Goal: Task Accomplishment & Management: Complete application form

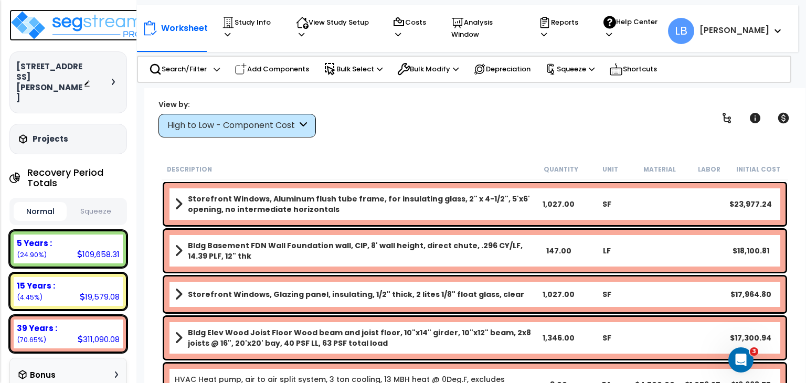
click at [78, 28] on img at bounding box center [77, 24] width 136 height 31
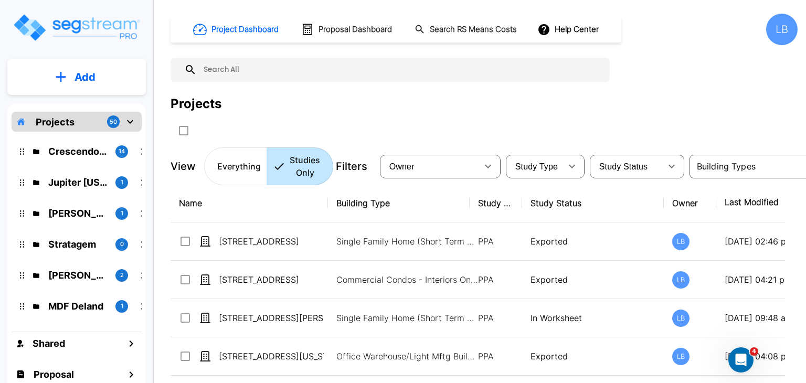
click at [101, 74] on button "Add" at bounding box center [76, 77] width 139 height 30
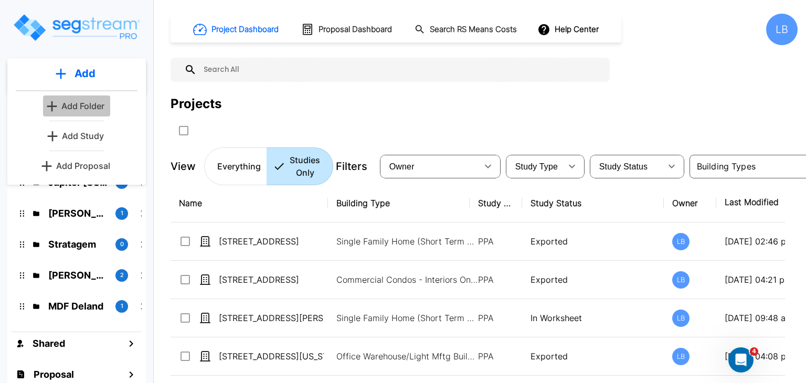
click at [93, 106] on p "Add Folder" at bounding box center [82, 106] width 43 height 13
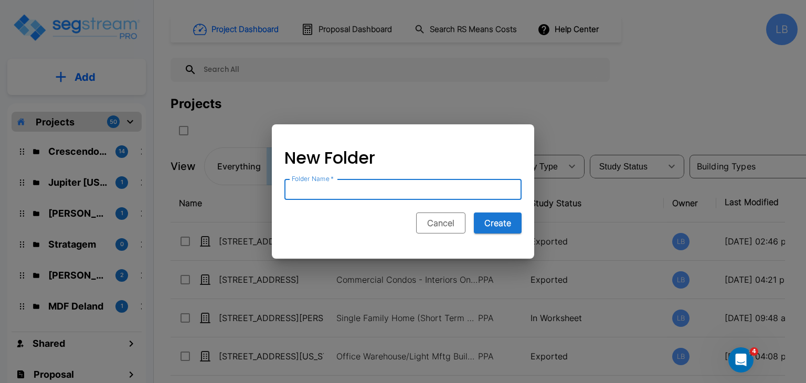
click at [437, 228] on button "Cancel" at bounding box center [440, 223] width 49 height 21
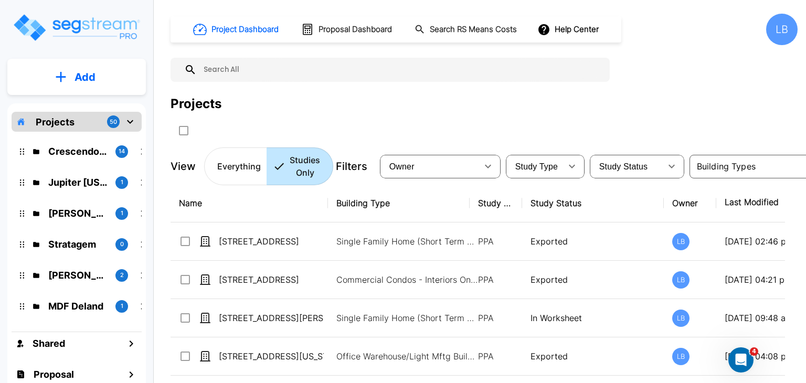
click at [251, 203] on th "Name" at bounding box center [249, 203] width 157 height 38
click at [221, 200] on icon "button" at bounding box center [216, 203] width 13 height 13
click at [218, 202] on icon "button" at bounding box center [216, 203] width 13 height 13
click at [187, 200] on th "Name" at bounding box center [249, 203] width 157 height 38
click at [70, 81] on button "Add" at bounding box center [76, 77] width 139 height 30
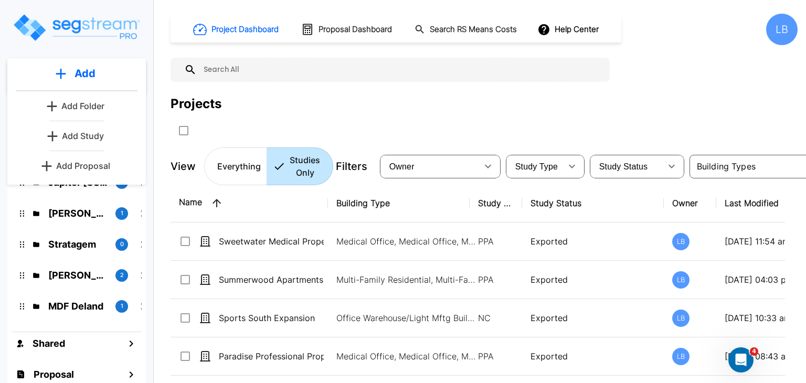
click at [92, 134] on p "Add Study" at bounding box center [83, 136] width 42 height 13
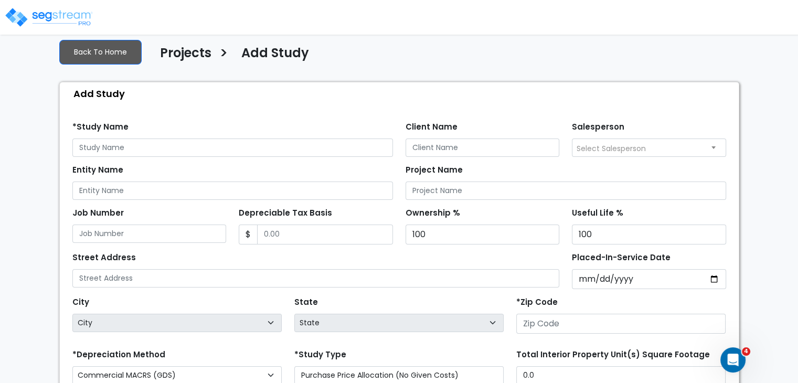
scroll to position [63, 0]
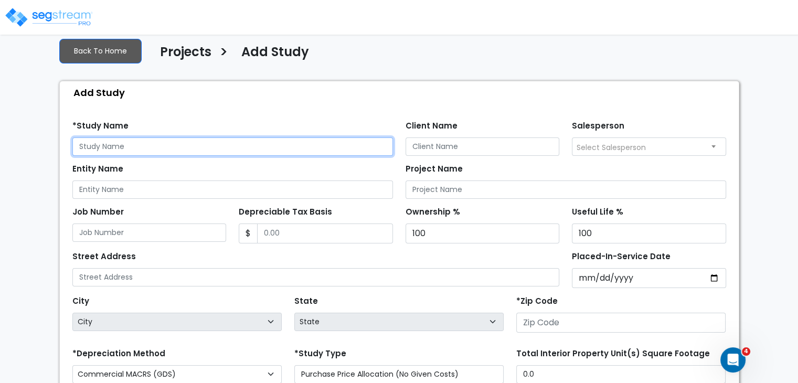
click at [105, 145] on input "text" at bounding box center [232, 147] width 321 height 18
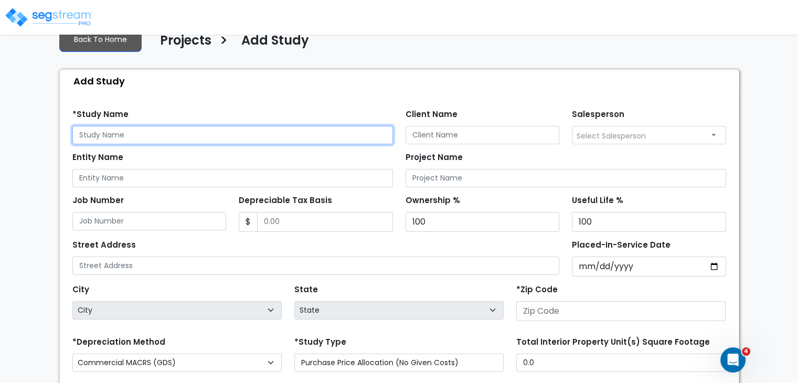
scroll to position [74, 0]
click at [150, 134] on input "text" at bounding box center [232, 135] width 321 height 18
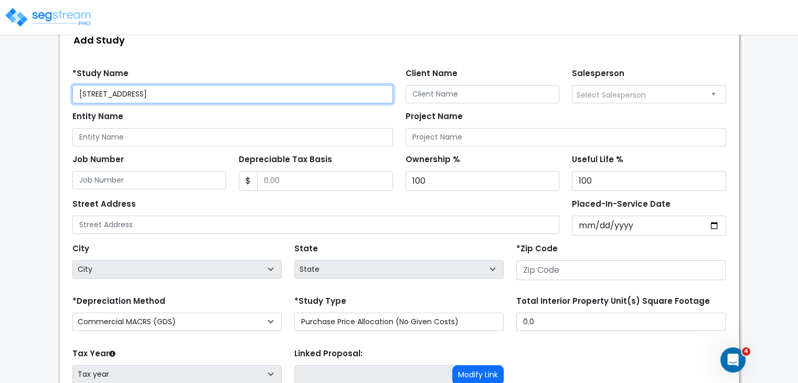
scroll to position [116, 0]
type input "1151 Bethel Rd"
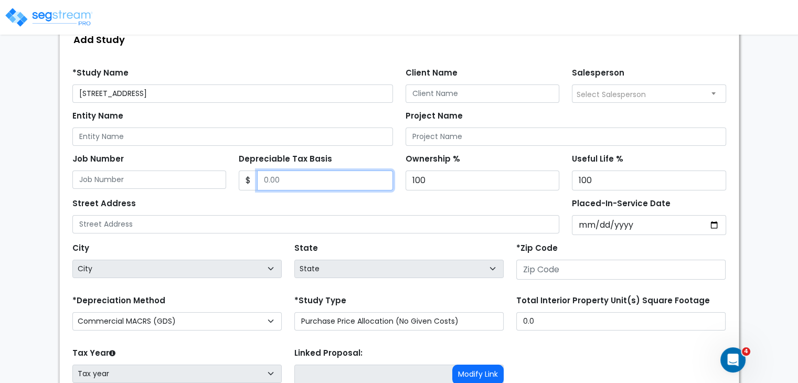
click at [296, 179] on input "Depreciable Tax Basis" at bounding box center [325, 181] width 136 height 20
type input "242,584"
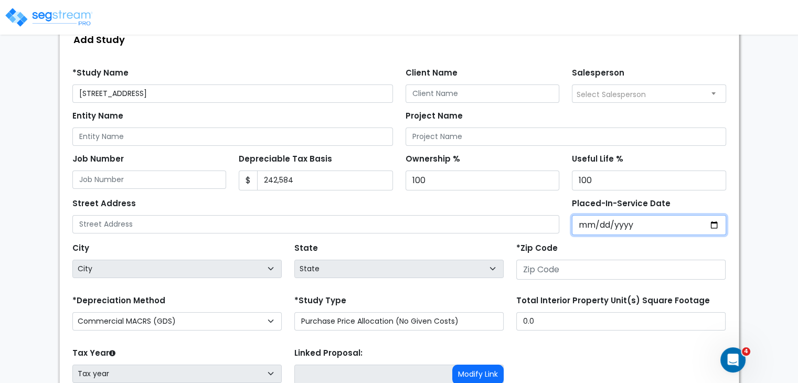
click at [588, 224] on input "Placed-In-Service Date" at bounding box center [649, 225] width 154 height 20
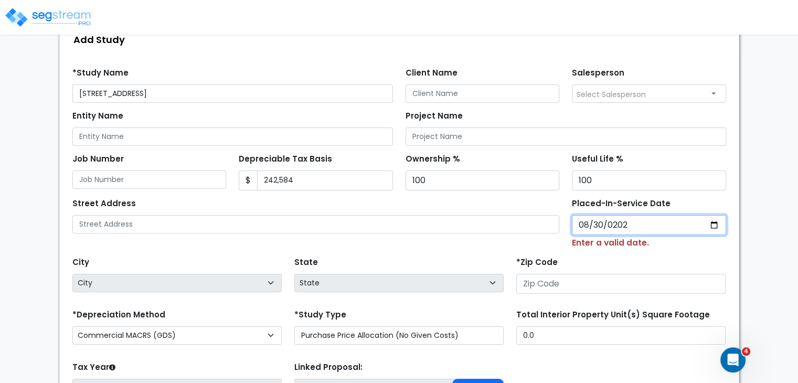
type input "2022-08-30"
select select "2022"
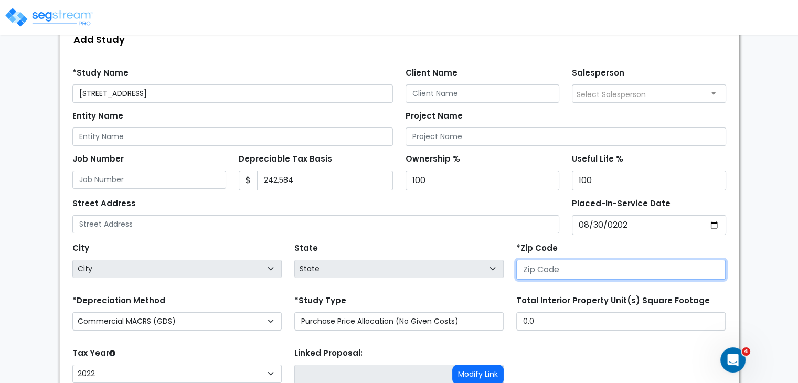
click at [587, 271] on input "number" at bounding box center [620, 270] width 209 height 20
type input "4"
select select "KY"
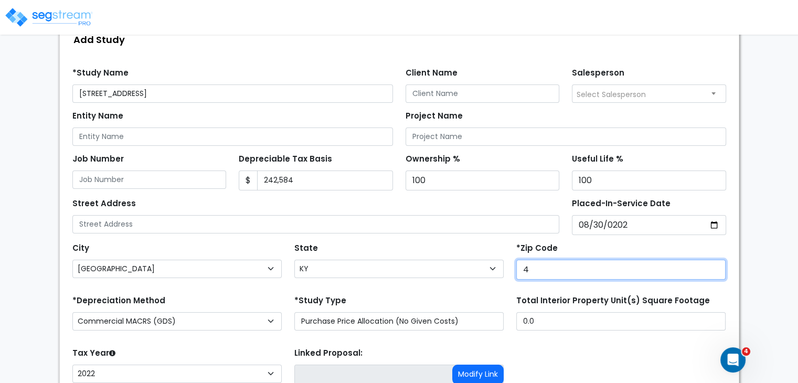
type input "43"
select select "OH"
type input "43220"
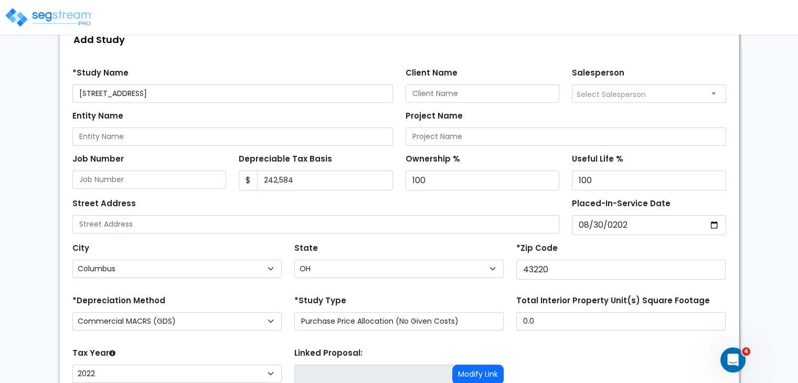
click at [452, 245] on div "State State National Average AB AK AL AR AZ BC CA CO CT DC DE FL GA HI" at bounding box center [399, 261] width 222 height 42
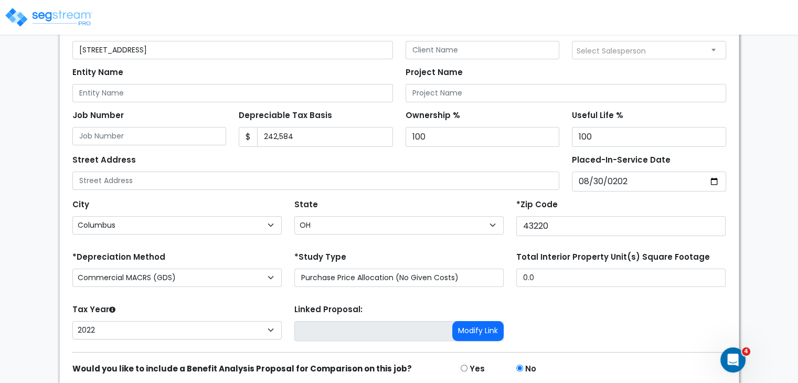
scroll to position [201, 0]
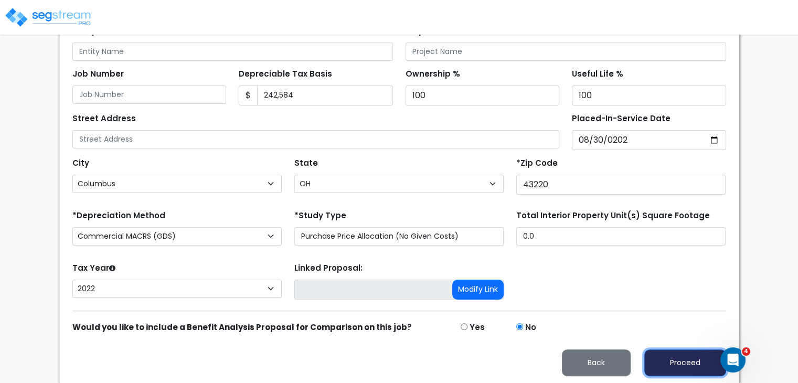
click at [689, 361] on button "Proceed" at bounding box center [685, 363] width 82 height 27
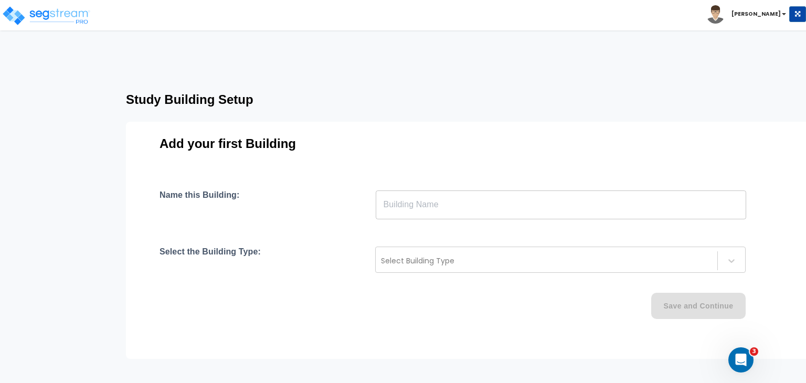
click at [464, 205] on input "text" at bounding box center [561, 204] width 371 height 29
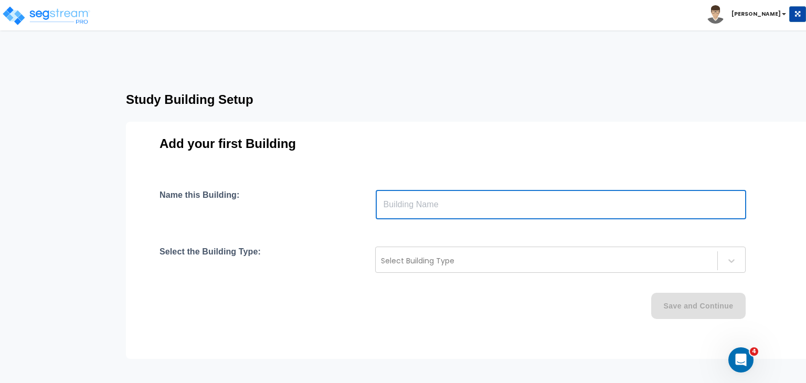
type input "Building"
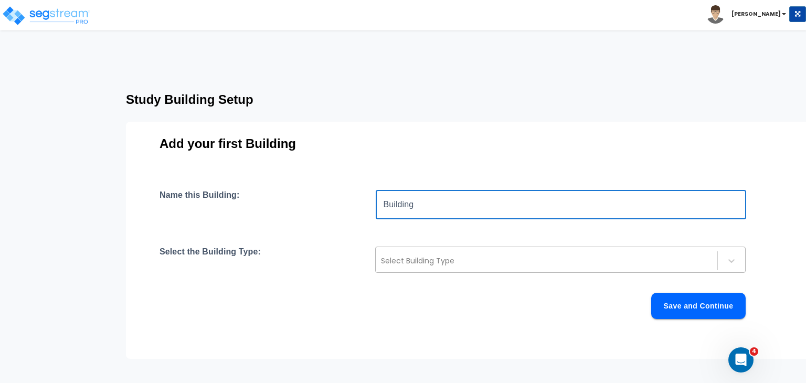
click at [443, 257] on div at bounding box center [546, 261] width 331 height 13
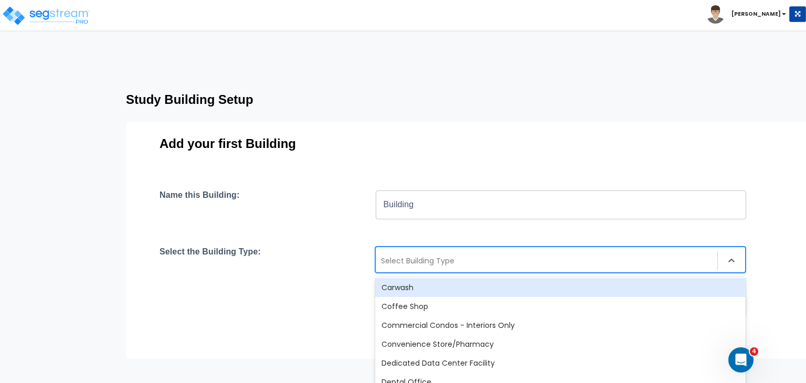
scroll to position [174, 0]
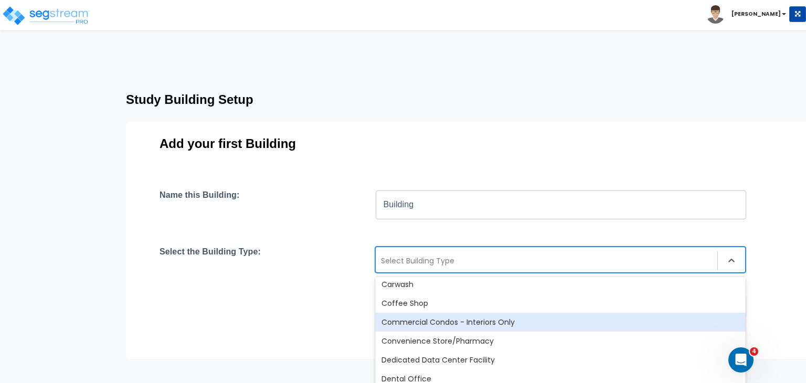
click at [451, 323] on div "Commercial Condos - Interiors Only" at bounding box center [560, 322] width 371 height 19
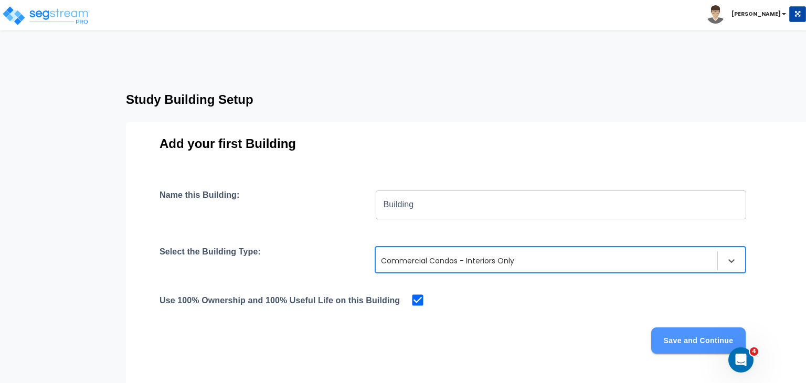
click at [663, 340] on button "Save and Continue" at bounding box center [698, 340] width 94 height 26
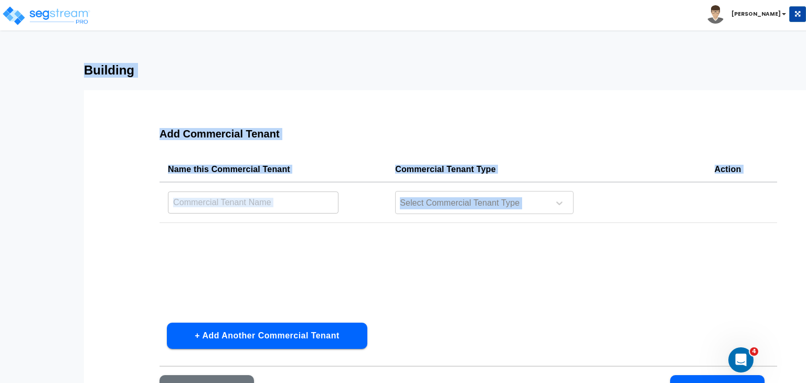
click at [663, 340] on div "Add Commercial Tenant Name this Commercial Tenant Commercial Tenant Type Action…" at bounding box center [468, 270] width 685 height 315
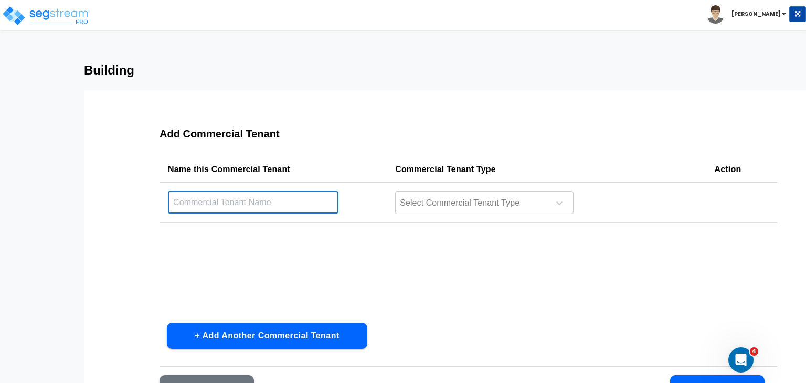
click at [268, 204] on input "text" at bounding box center [253, 202] width 171 height 23
click at [231, 205] on input "Building" at bounding box center [253, 202] width 171 height 23
type input "Building Interior"
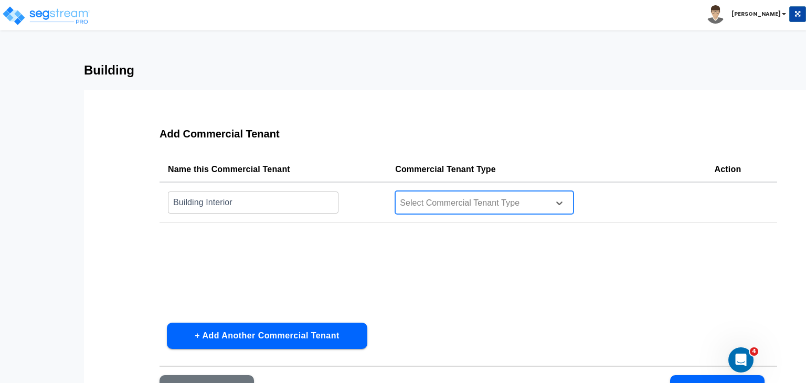
click at [466, 203] on div at bounding box center [471, 203] width 144 height 14
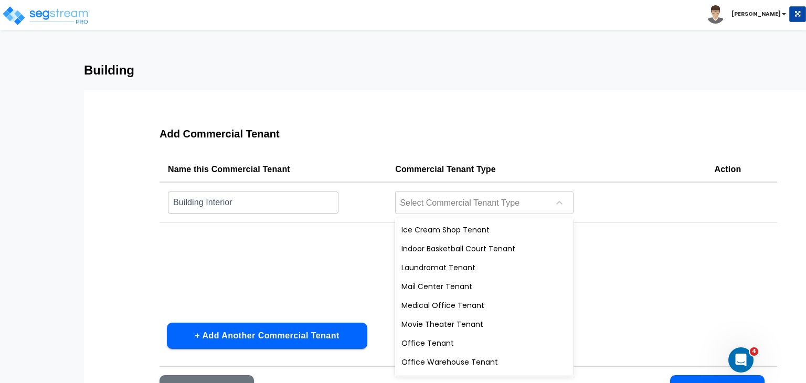
scroll to position [322, 0]
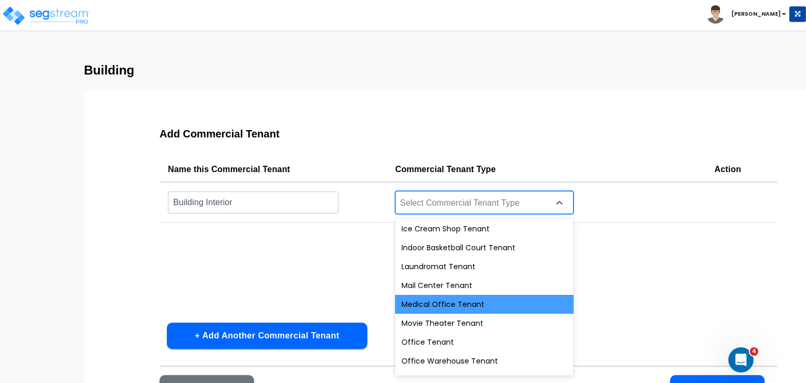
click at [456, 300] on div "Medical Office Tenant" at bounding box center [484, 304] width 178 height 19
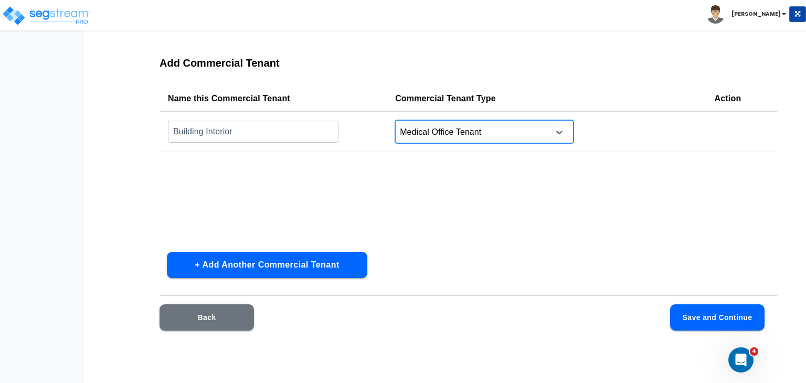
scroll to position [75, 0]
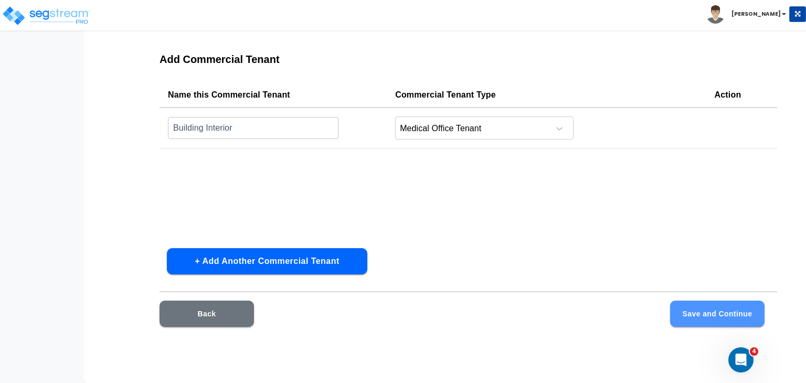
click at [680, 312] on button "Save and Continue" at bounding box center [717, 314] width 94 height 26
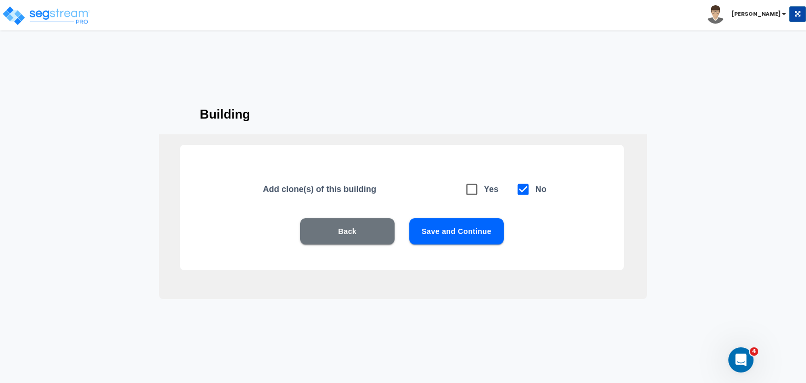
click at [460, 229] on button "Save and Continue" at bounding box center [456, 231] width 94 height 26
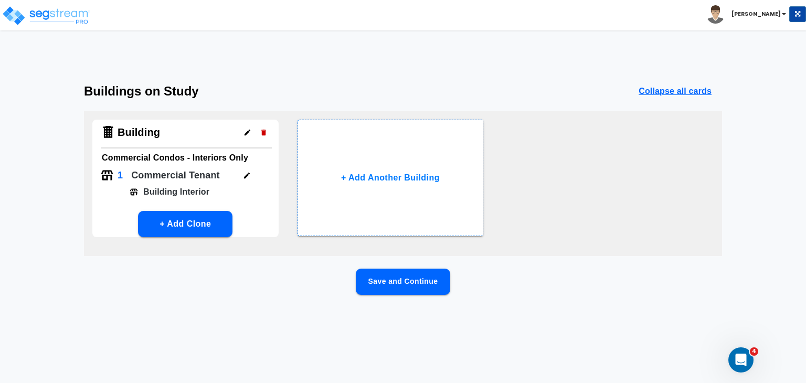
scroll to position [0, 0]
click at [426, 281] on button "Save and Continue" at bounding box center [403, 282] width 94 height 26
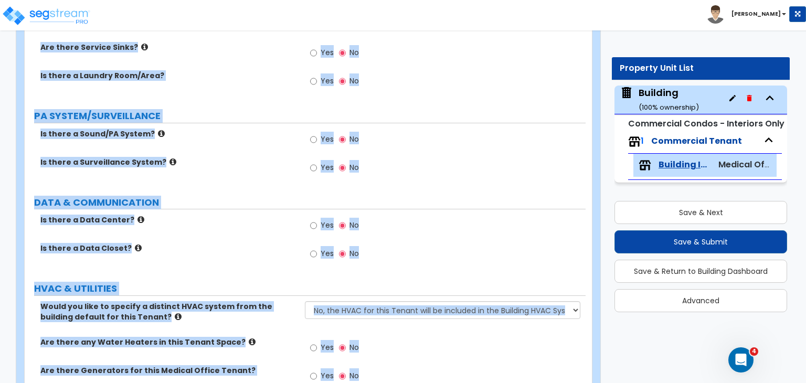
scroll to position [1408, 0]
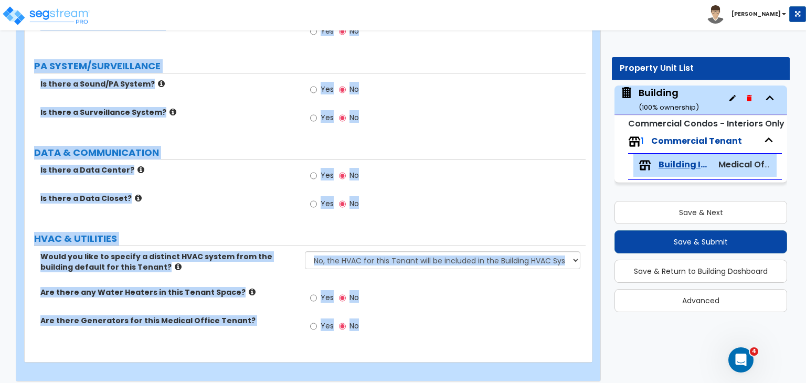
drag, startPoint x: 29, startPoint y: 99, endPoint x: 629, endPoint y: 407, distance: 674.3
copy div "Building Interior Import Values from Previous Property Unit Import Values from …"
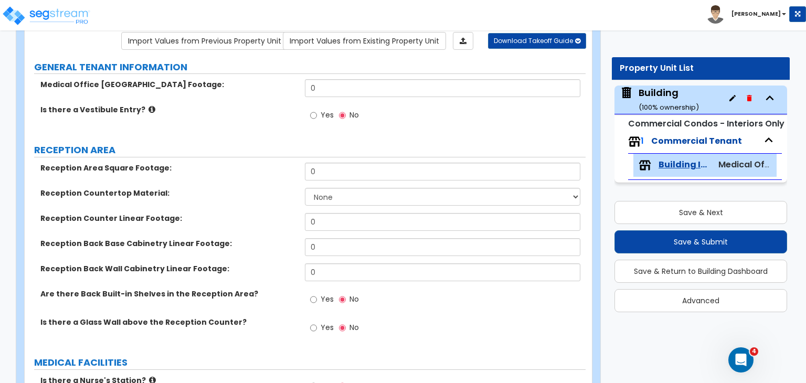
scroll to position [0, 0]
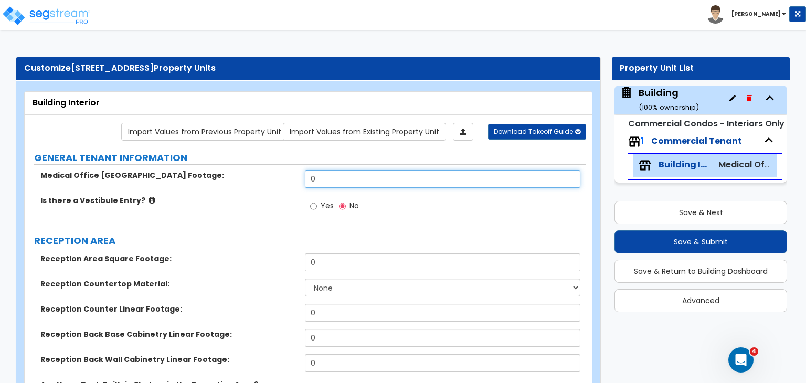
click at [371, 179] on input "0" at bounding box center [442, 179] width 275 height 18
type input "2,040"
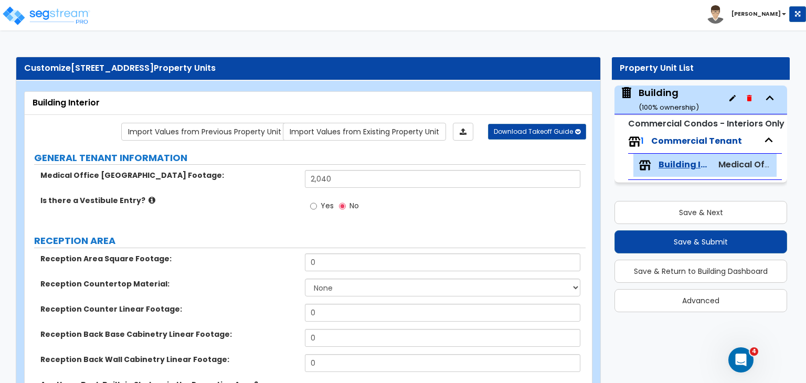
click at [283, 195] on label "Is there a Vestibule Entry?" at bounding box center [168, 200] width 257 height 10
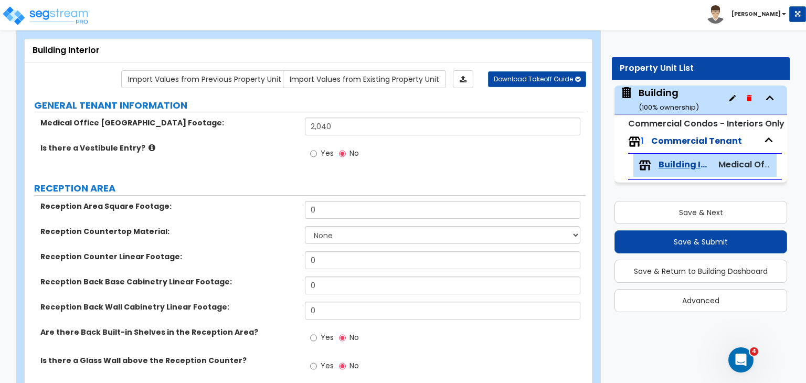
scroll to position [59, 0]
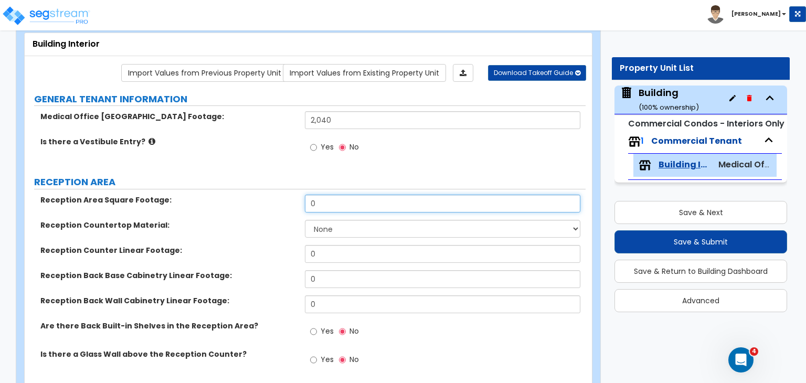
drag, startPoint x: 327, startPoint y: 204, endPoint x: 300, endPoint y: 196, distance: 28.9
click at [300, 196] on div "Reception Area Square Footage: 0" at bounding box center [305, 207] width 561 height 25
type input "250"
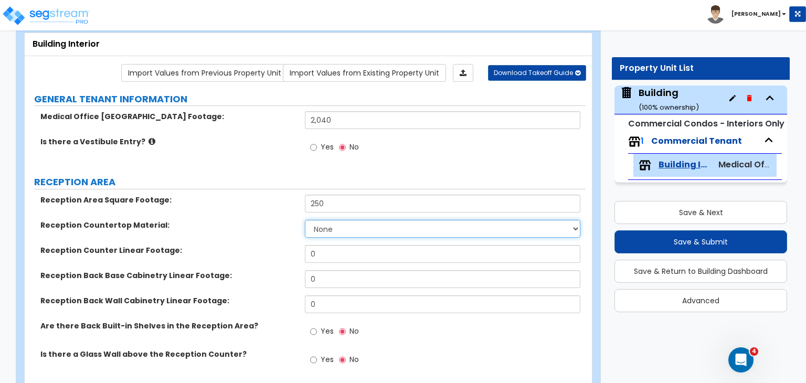
click at [354, 229] on select "None Plastic Laminate Solid Surface Stone Quartz Marble Tile Wood Stainless Ste…" at bounding box center [442, 229] width 275 height 18
click at [338, 224] on select "None Plastic Laminate Solid Surface Stone Quartz Marble Tile Wood Stainless Ste…" at bounding box center [442, 229] width 275 height 18
select select "1"
click at [305, 220] on select "None Plastic Laminate Solid Surface Stone Quartz Marble Tile Wood Stainless Ste…" at bounding box center [442, 229] width 275 height 18
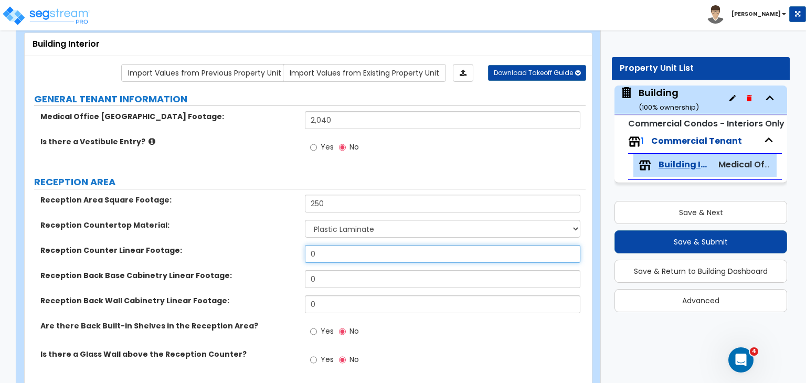
drag, startPoint x: 330, startPoint y: 255, endPoint x: 273, endPoint y: 243, distance: 58.4
click at [273, 243] on div "Reception Area Square Footage: 250 Reception Countertop Material: None Plastic …" at bounding box center [305, 286] width 545 height 183
type input "12"
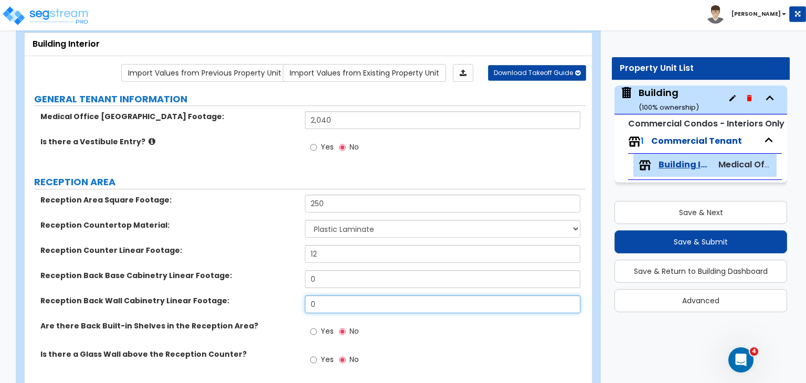
drag, startPoint x: 342, startPoint y: 298, endPoint x: 248, endPoint y: 298, distance: 94.5
click at [248, 298] on div "Reception Back Wall Cabinetry Linear Footage: 0" at bounding box center [305, 307] width 561 height 25
type input "6"
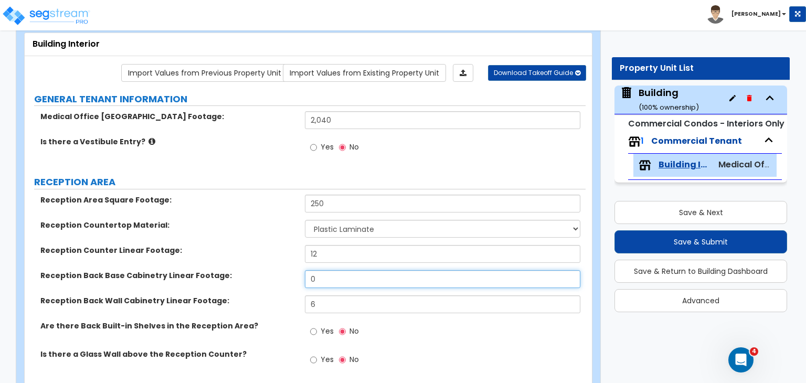
drag, startPoint x: 324, startPoint y: 276, endPoint x: 270, endPoint y: 276, distance: 53.5
click at [270, 276] on div "Reception Back Base Cabinetry Linear Footage: 0" at bounding box center [305, 282] width 561 height 25
type input "6"
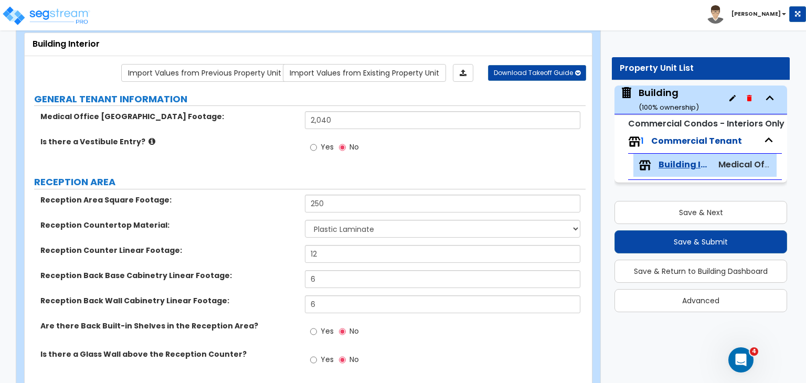
click at [270, 276] on label "Reception Back Base Cabinetry Linear Footage:" at bounding box center [168, 275] width 257 height 10
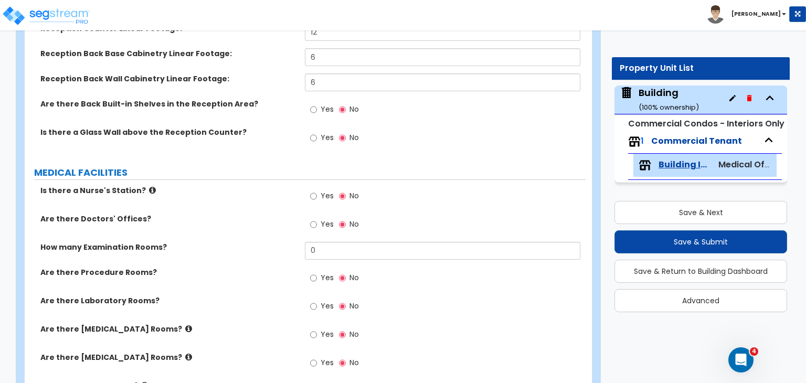
scroll to position [295, 0]
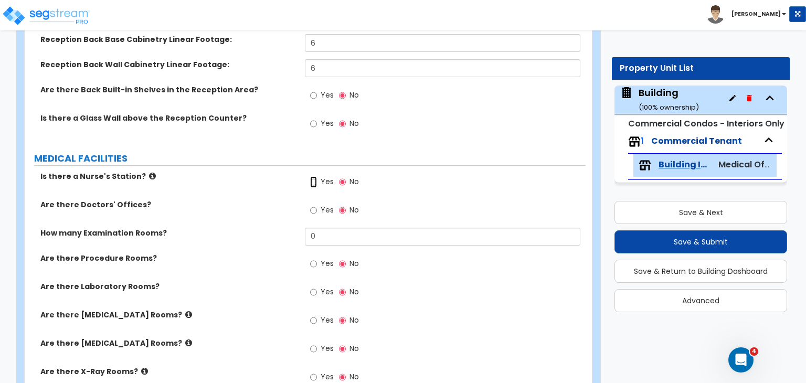
click at [313, 181] on input "Yes" at bounding box center [313, 182] width 7 height 12
radio input "true"
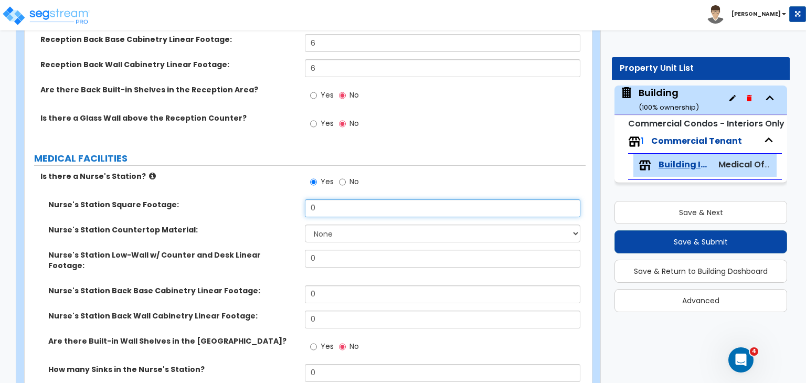
drag, startPoint x: 325, startPoint y: 202, endPoint x: 292, endPoint y: 201, distance: 33.6
click at [292, 201] on div "Nurse's Station Square Footage: 0" at bounding box center [305, 211] width 561 height 25
type input "100"
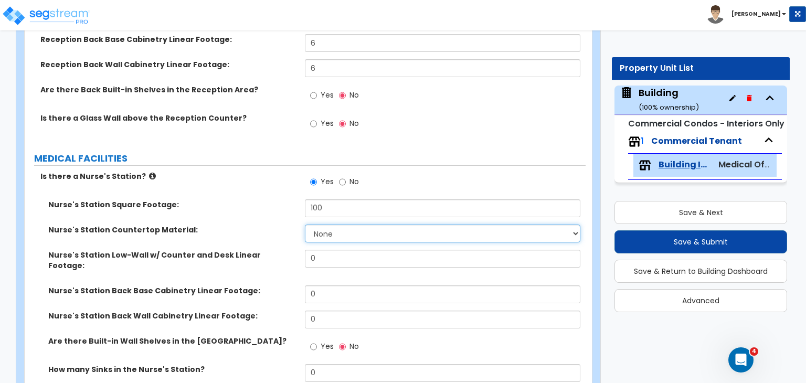
click at [335, 235] on select "None Plastic Laminate Solid Surface Stone Quartz Marble Tile Wood Stainless Ste…" at bounding box center [442, 234] width 275 height 18
select select "1"
click at [305, 225] on select "None Plastic Laminate Solid Surface Stone Quartz Marble Tile Wood Stainless Ste…" at bounding box center [442, 234] width 275 height 18
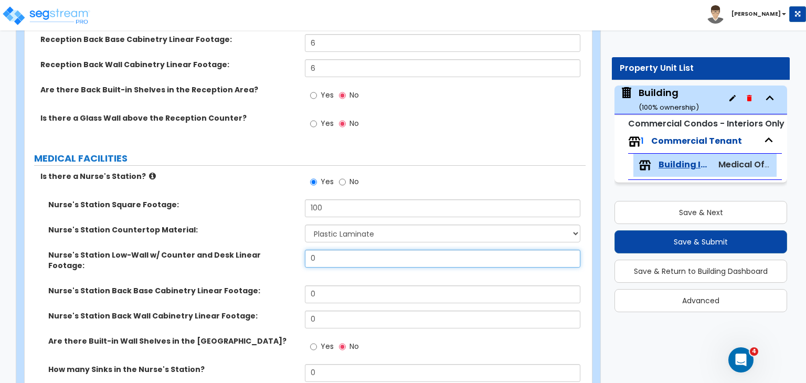
drag, startPoint x: 320, startPoint y: 256, endPoint x: 281, endPoint y: 252, distance: 38.5
click at [281, 252] on div "Nurse's Station Low-Wall w/ Counter and Desk Linear Footage: 0" at bounding box center [305, 268] width 561 height 36
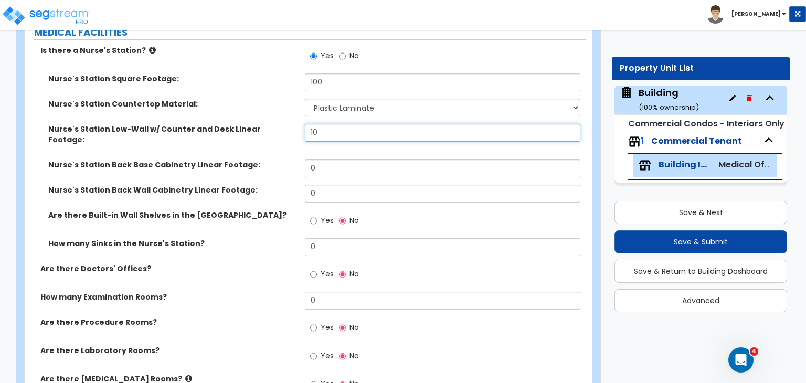
scroll to position [421, 0]
type input "10"
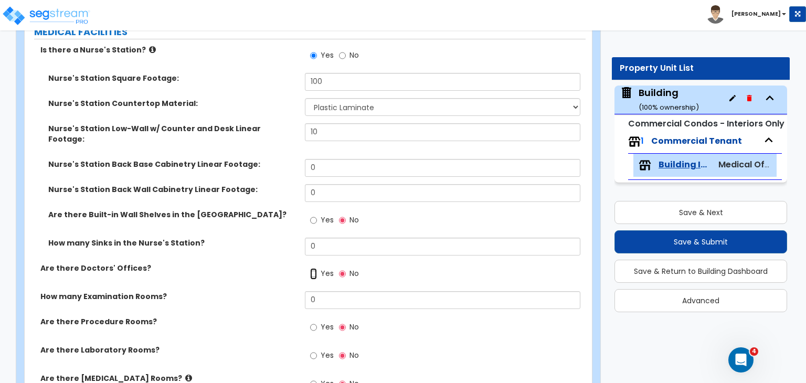
click at [313, 268] on input "Yes" at bounding box center [313, 274] width 7 height 12
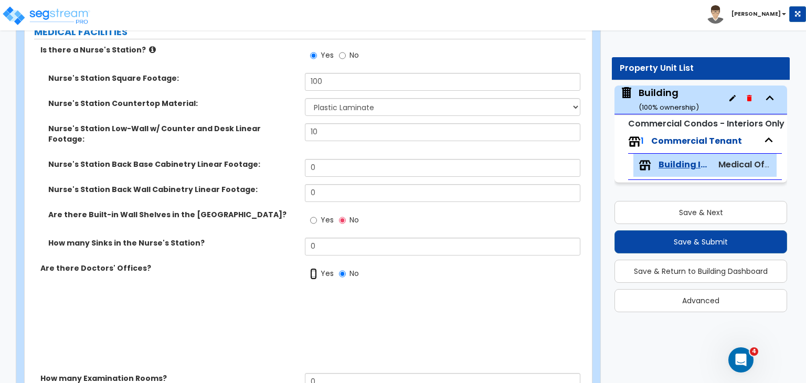
radio input "true"
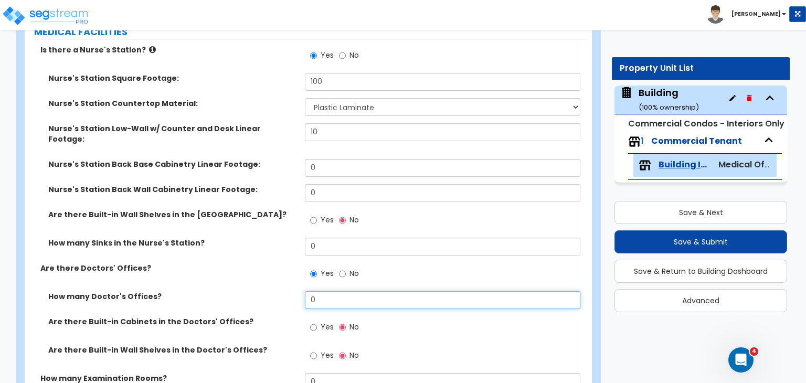
drag, startPoint x: 325, startPoint y: 287, endPoint x: 294, endPoint y: 286, distance: 31.5
click at [294, 291] on div "How many Doctor's Offices? 0" at bounding box center [305, 303] width 561 height 25
type input "2"
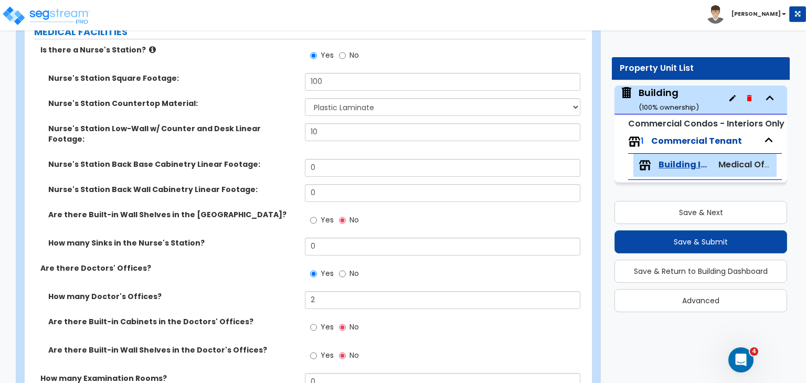
click at [294, 291] on label "How many Doctor's Offices?" at bounding box center [172, 296] width 249 height 10
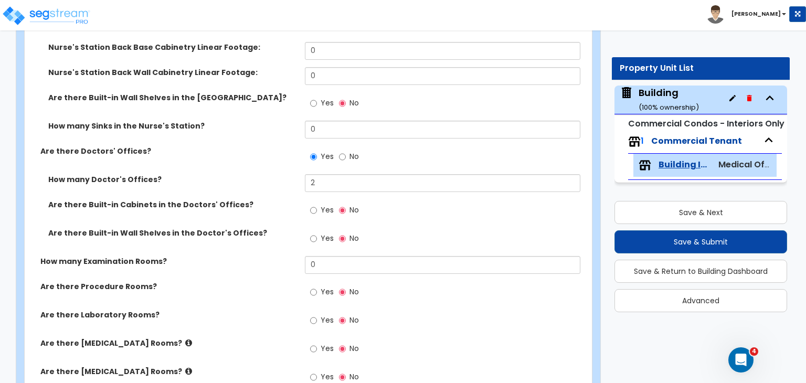
scroll to position [539, 0]
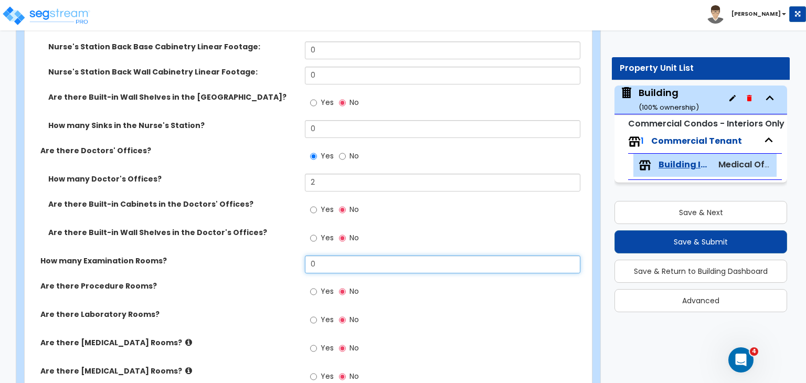
click at [330, 256] on input "0" at bounding box center [442, 265] width 275 height 18
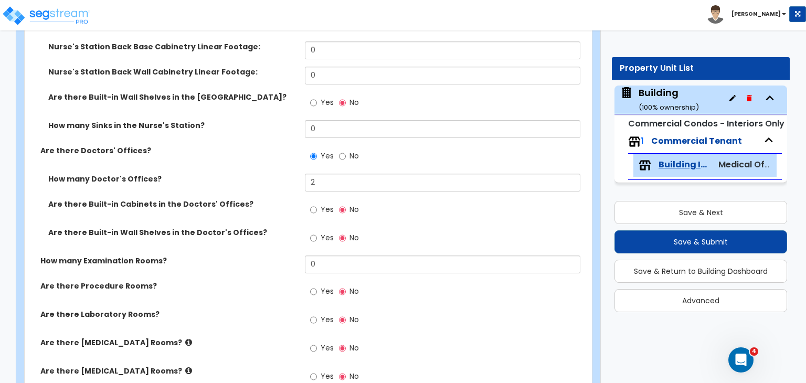
click at [292, 256] on label "How many Examination Rooms?" at bounding box center [168, 261] width 257 height 10
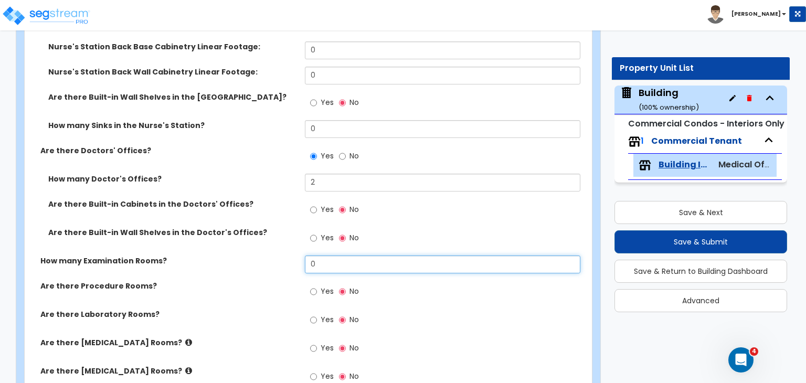
drag, startPoint x: 339, startPoint y: 253, endPoint x: 294, endPoint y: 250, distance: 44.7
click at [294, 256] on div "How many Examination Rooms? 0" at bounding box center [305, 268] width 561 height 25
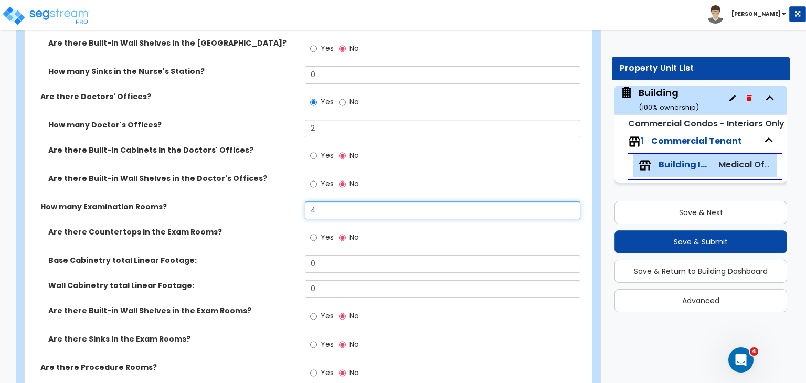
scroll to position [594, 0]
type input "4"
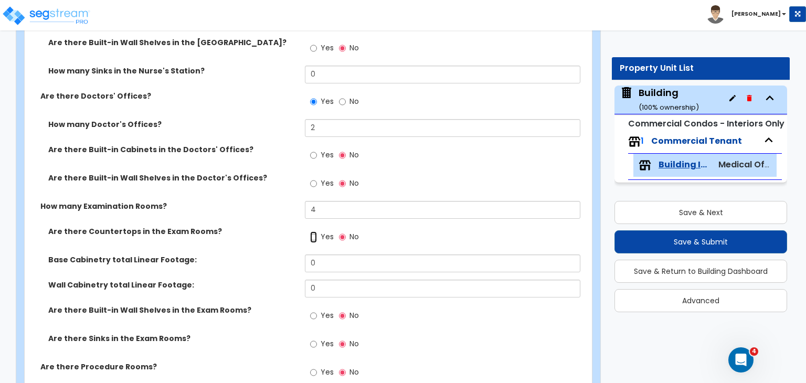
click at [315, 231] on input "Yes" at bounding box center [313, 237] width 7 height 12
radio input "true"
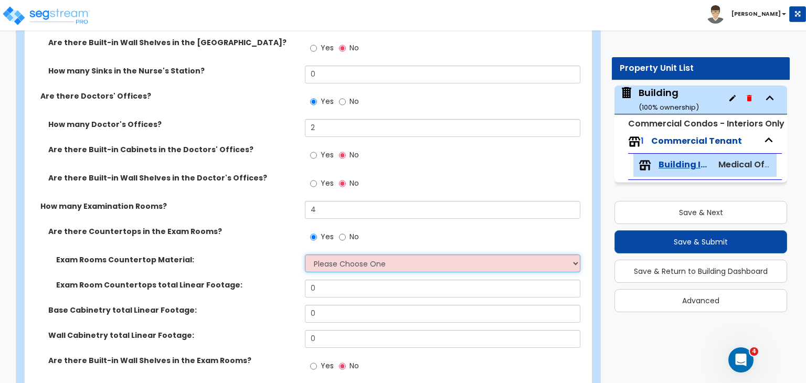
click at [332, 255] on select "Please Choose One Plastic Laminate Solid Surface Stone Quartz Marble Tile Wood …" at bounding box center [442, 264] width 275 height 18
select select "1"
click at [305, 255] on select "Please Choose One Plastic Laminate Solid Surface Stone Quartz Marble Tile Wood …" at bounding box center [442, 264] width 275 height 18
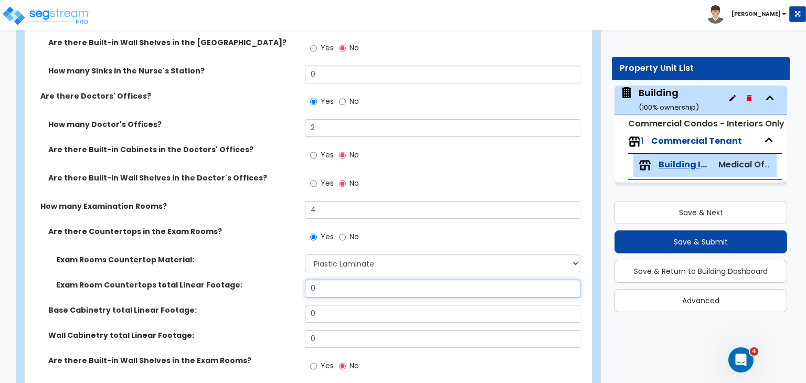
drag, startPoint x: 336, startPoint y: 278, endPoint x: 266, endPoint y: 266, distance: 70.9
click at [266, 266] on div "Exam Rooms Countertop Material: Please Choose One Plastic Laminate Solid Surfac…" at bounding box center [305, 280] width 545 height 50
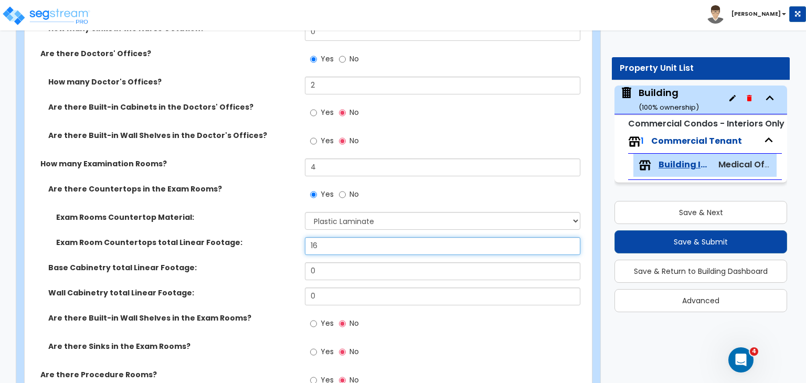
scroll to position [642, 0]
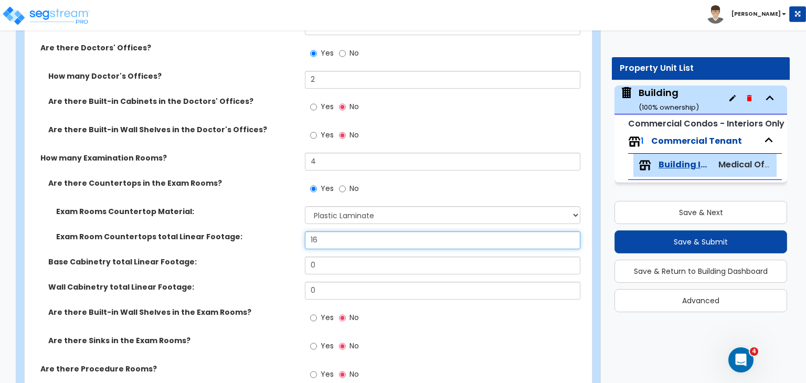
click at [340, 231] on input "16" at bounding box center [442, 240] width 275 height 18
drag, startPoint x: 340, startPoint y: 226, endPoint x: 274, endPoint y: 229, distance: 66.2
click at [274, 231] on div "Exam Room Countertops total Linear Footage: 16" at bounding box center [305, 243] width 561 height 25
type input "32"
drag, startPoint x: 325, startPoint y: 250, endPoint x: 271, endPoint y: 245, distance: 54.4
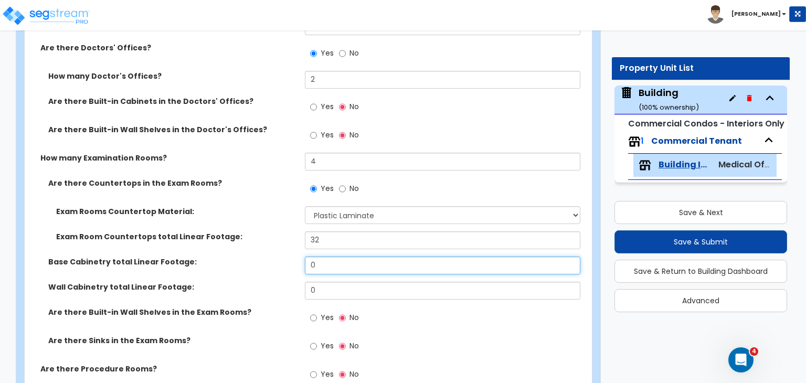
click at [271, 257] on div "Base Cabinetry total Linear Footage: 0" at bounding box center [305, 269] width 561 height 25
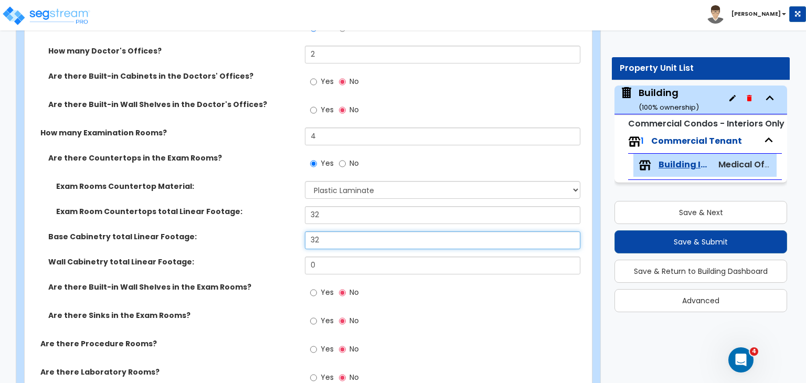
scroll to position [670, 0]
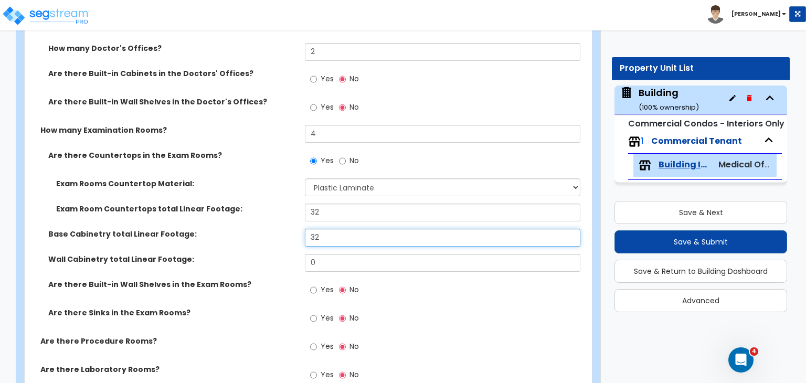
type input "32"
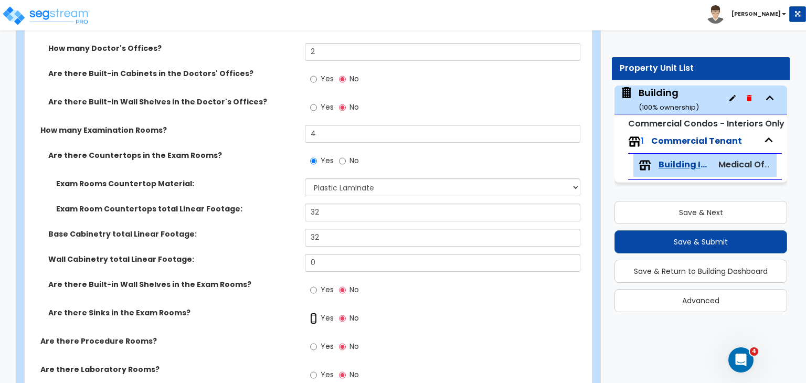
click at [313, 313] on input "Yes" at bounding box center [313, 319] width 7 height 12
radio input "true"
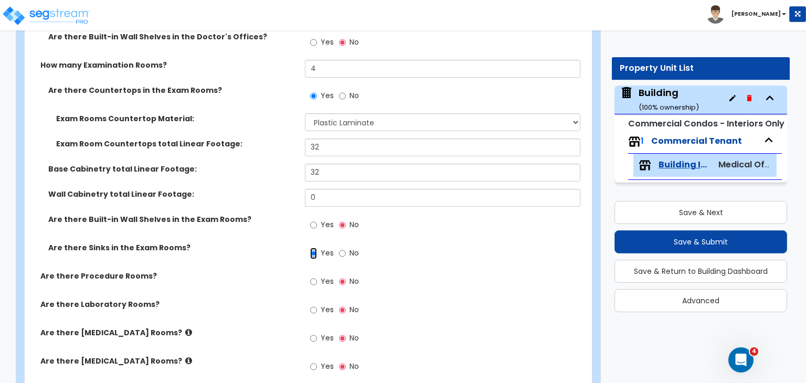
scroll to position [736, 0]
click at [313, 275] on input "Yes" at bounding box center [313, 281] width 7 height 12
radio input "true"
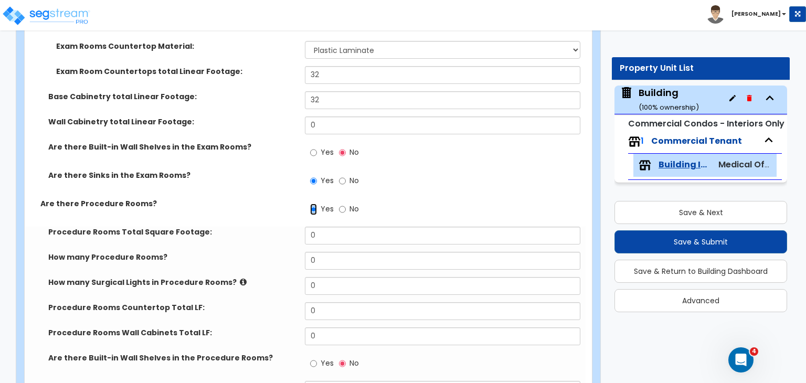
scroll to position [819, 0]
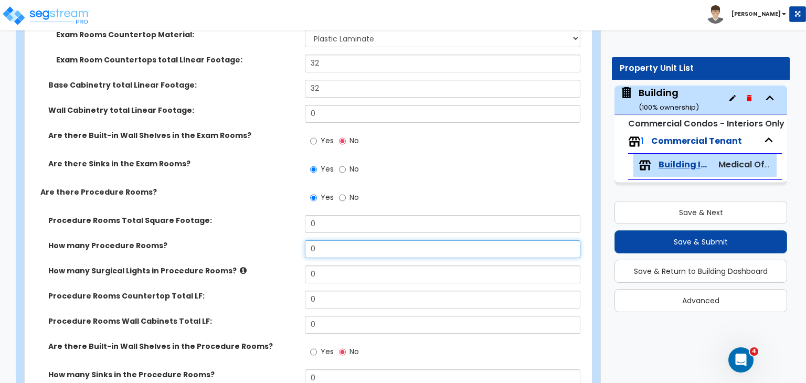
drag, startPoint x: 329, startPoint y: 240, endPoint x: 271, endPoint y: 232, distance: 57.7
click at [271, 240] on div "How many Procedure Rooms? 0" at bounding box center [305, 252] width 561 height 25
type input "1"
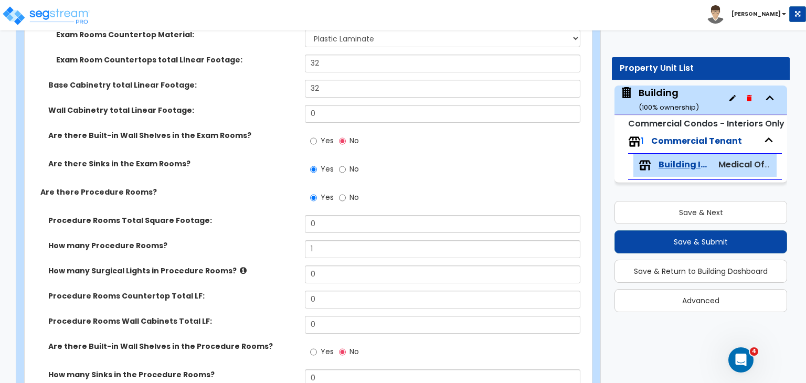
click at [271, 240] on label "How many Procedure Rooms?" at bounding box center [172, 245] width 249 height 10
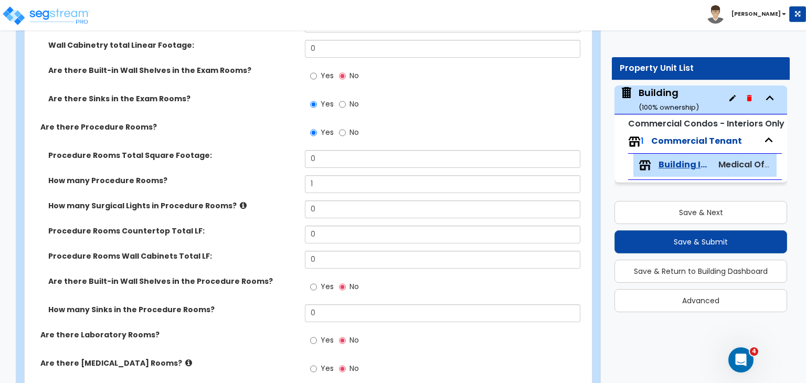
scroll to position [887, 0]
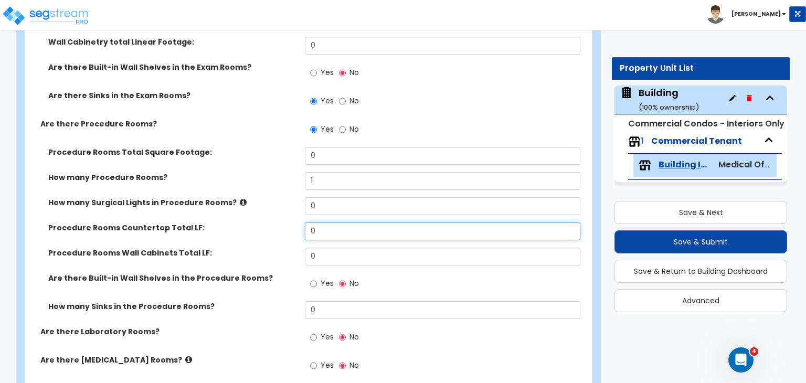
drag, startPoint x: 329, startPoint y: 221, endPoint x: 260, endPoint y: 215, distance: 69.6
click at [260, 223] on div "Procedure Rooms Countertop Total LF: 0" at bounding box center [305, 235] width 561 height 25
type input "6"
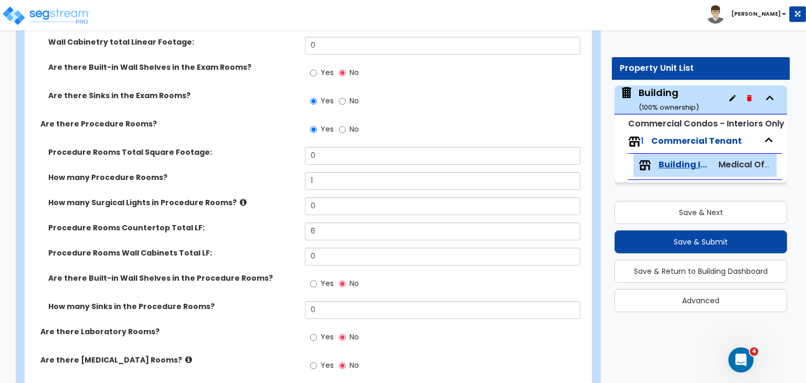
click at [260, 223] on label "Procedure Rooms Countertop Total LF:" at bounding box center [172, 228] width 249 height 10
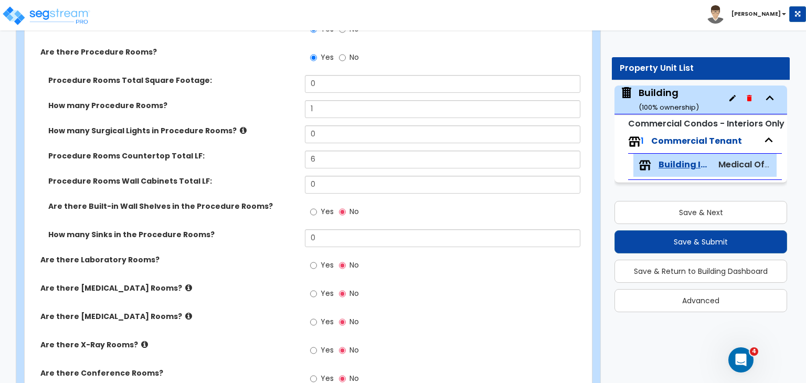
scroll to position [959, 0]
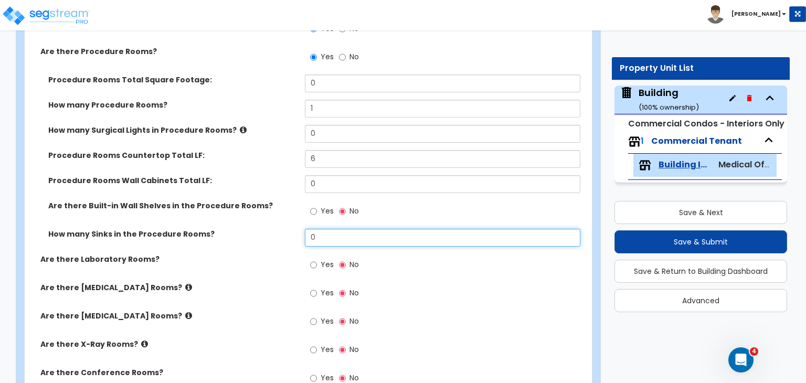
drag, startPoint x: 321, startPoint y: 229, endPoint x: 270, endPoint y: 223, distance: 50.8
click at [270, 229] on div "How many Sinks in the Procedure Rooms? 0" at bounding box center [305, 241] width 561 height 25
type input "1"
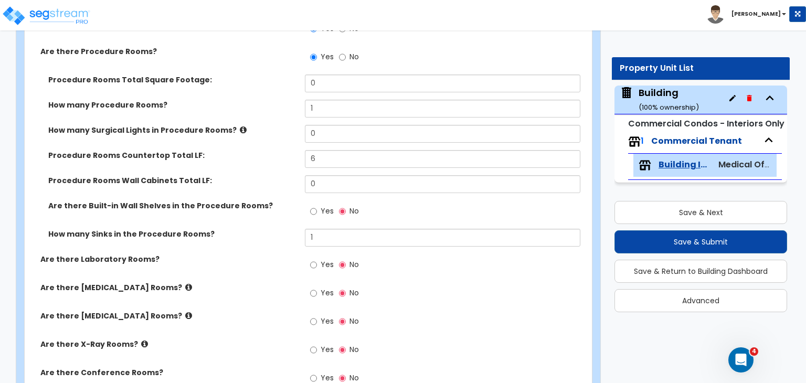
click at [270, 229] on label "How many Sinks in the Procedure Rooms?" at bounding box center [172, 234] width 249 height 10
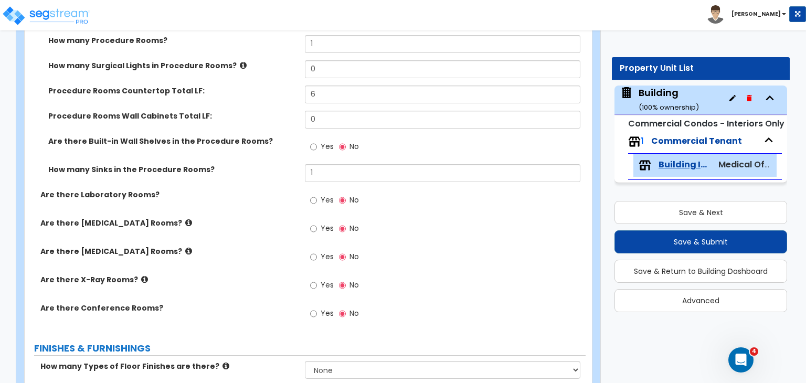
scroll to position [1024, 0]
click at [312, 194] on input "Yes" at bounding box center [313, 200] width 7 height 12
radio input "true"
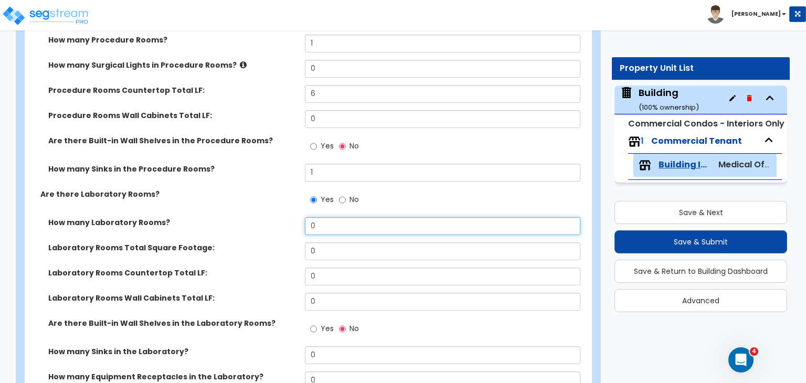
drag, startPoint x: 322, startPoint y: 215, endPoint x: 230, endPoint y: 207, distance: 92.2
click at [230, 217] on div "How many Laboratory Rooms? 0" at bounding box center [305, 229] width 561 height 25
type input "1"
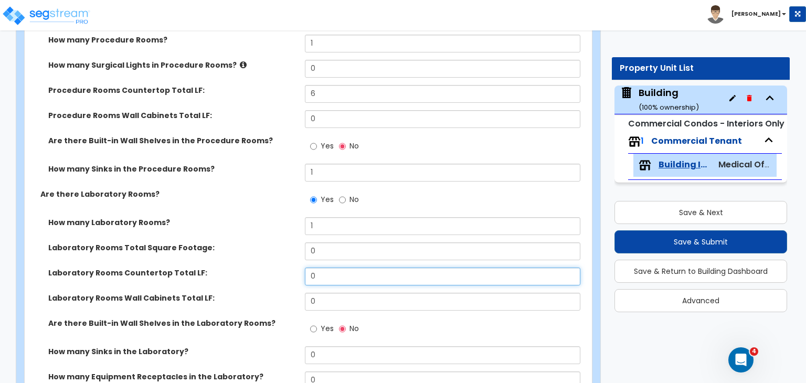
click at [324, 268] on input "0" at bounding box center [442, 277] width 275 height 18
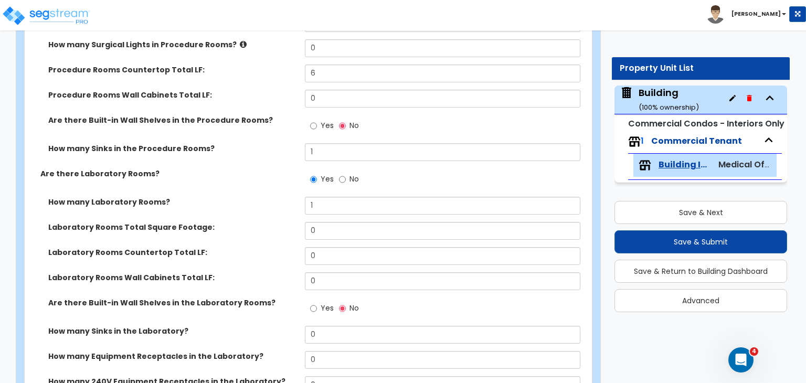
scroll to position [1050, 0]
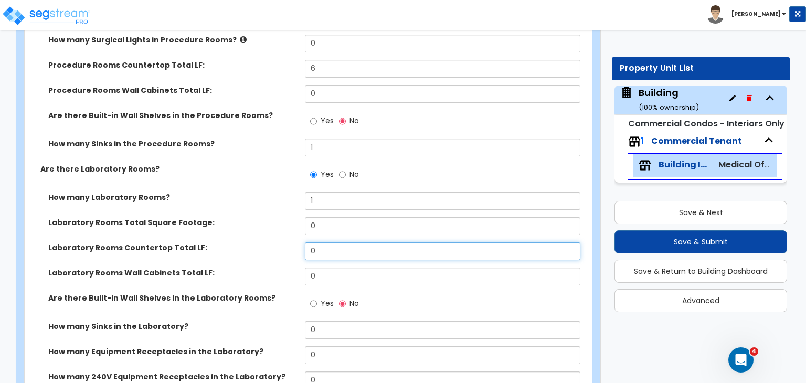
drag, startPoint x: 323, startPoint y: 238, endPoint x: 265, endPoint y: 237, distance: 58.8
click at [265, 242] on div "Laboratory Rooms Countertop Total LF: 0" at bounding box center [305, 254] width 561 height 25
type input "12"
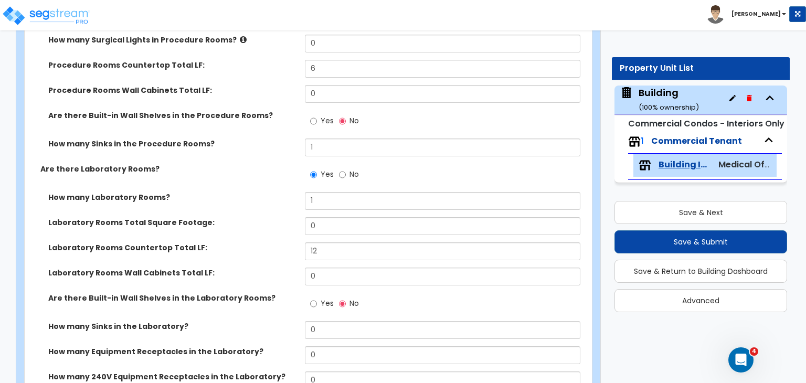
click at [265, 242] on label "Laboratory Rooms Countertop Total LF:" at bounding box center [172, 247] width 249 height 10
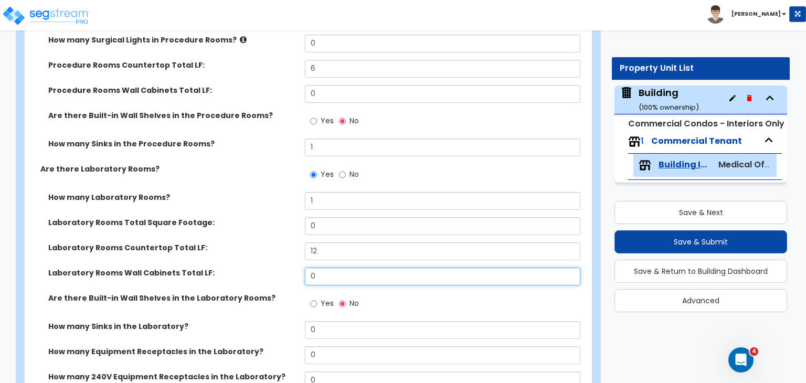
drag, startPoint x: 327, startPoint y: 264, endPoint x: 265, endPoint y: 259, distance: 62.6
click at [265, 268] on div "Laboratory Rooms Wall Cabinets Total LF: 0" at bounding box center [305, 280] width 561 height 25
type input "12"
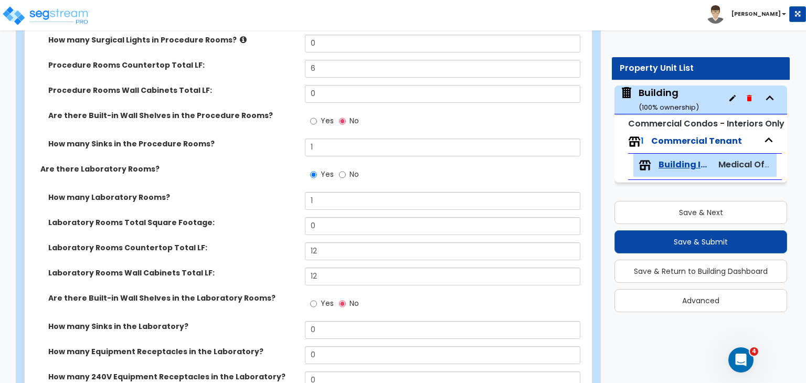
click at [265, 268] on label "Laboratory Rooms Wall Cabinets Total LF:" at bounding box center [172, 273] width 249 height 10
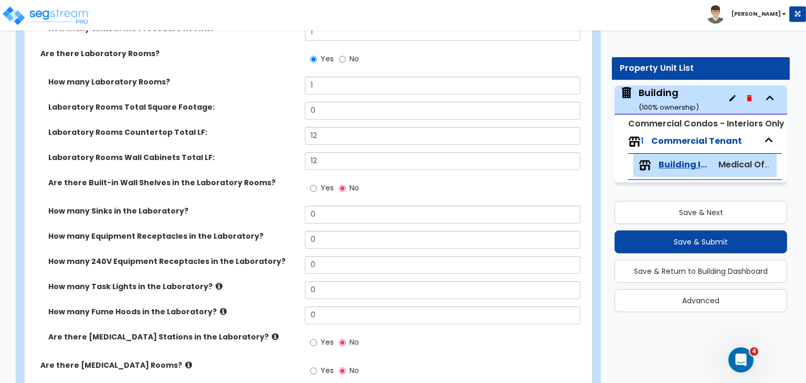
scroll to position [1169, 0]
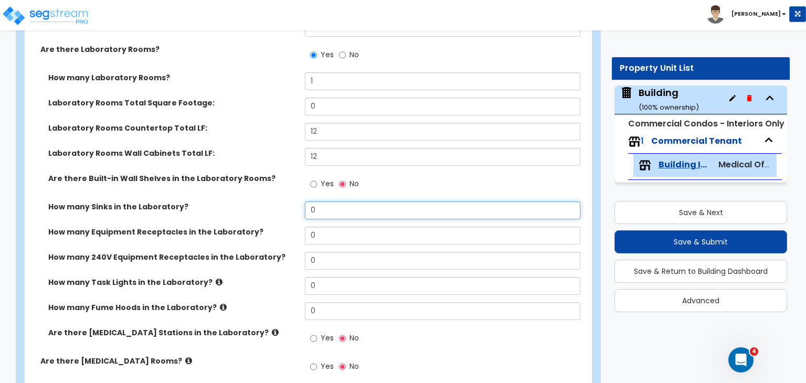
drag, startPoint x: 320, startPoint y: 200, endPoint x: 274, endPoint y: 189, distance: 47.4
click at [274, 202] on div "How many Sinks in the Laboratory? 0" at bounding box center [305, 214] width 561 height 25
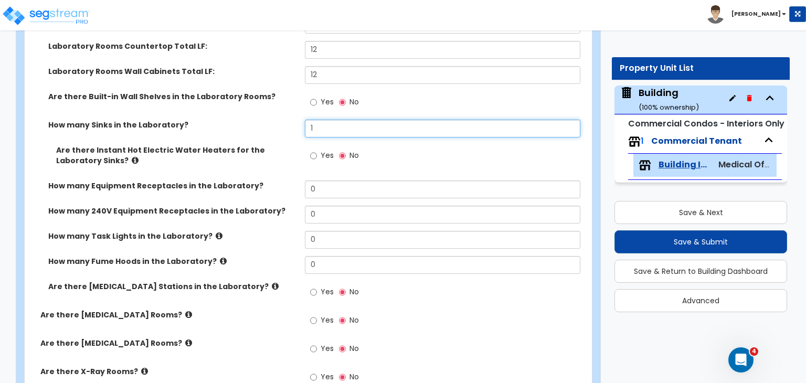
scroll to position [1253, 0]
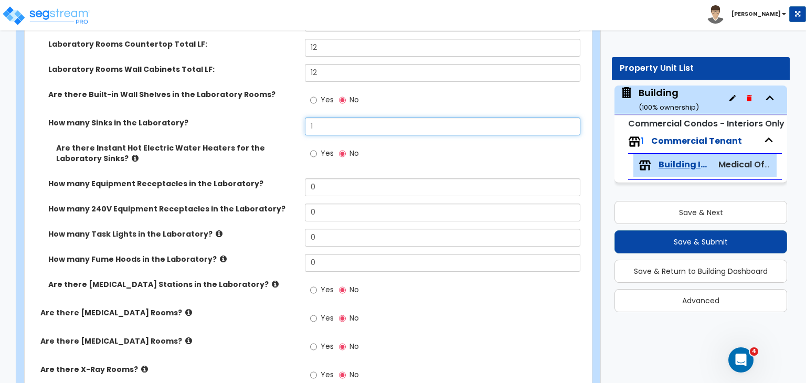
type input "1"
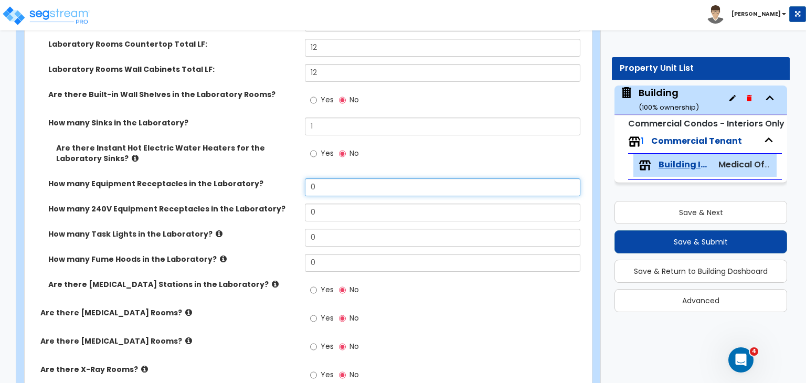
drag, startPoint x: 319, startPoint y: 177, endPoint x: 279, endPoint y: 171, distance: 40.3
click at [279, 178] on div "How many Equipment Receptacles in the Laboratory? 0" at bounding box center [305, 190] width 561 height 25
type input "3"
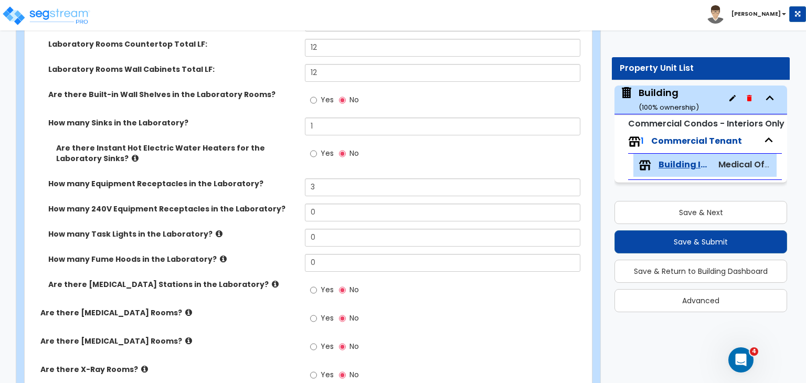
click at [287, 229] on label "How many Task Lights in the Laboratory?" at bounding box center [172, 234] width 249 height 10
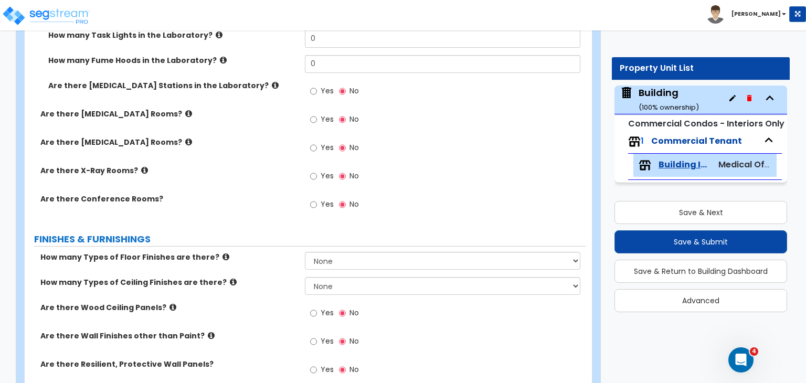
scroll to position [1461, 0]
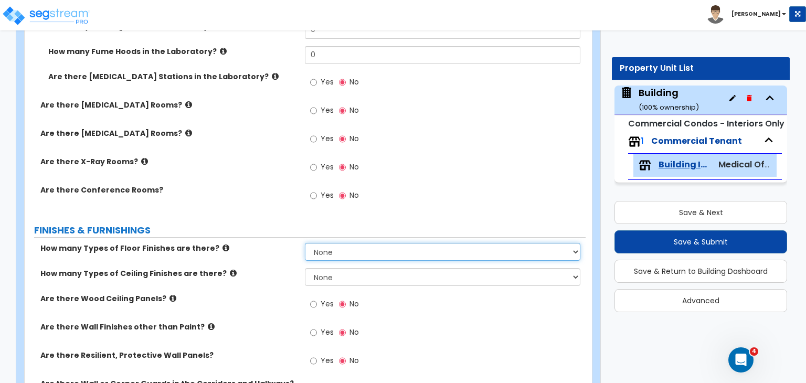
click at [322, 243] on select "None 1 2 3 4" at bounding box center [442, 252] width 275 height 18
select select "2"
click at [305, 243] on select "None 1 2 3 4" at bounding box center [442, 252] width 275 height 18
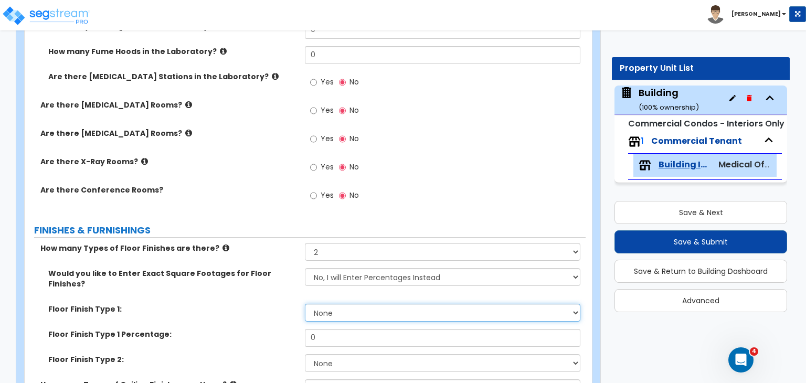
click at [333, 304] on select "None Tile Flooring Marble Flooring Hardwood Flooring Resilient Laminate Floorin…" at bounding box center [442, 313] width 275 height 18
select select "5"
click at [305, 304] on select "None Tile Flooring Marble Flooring Hardwood Flooring Resilient Laminate Floorin…" at bounding box center [442, 313] width 275 height 18
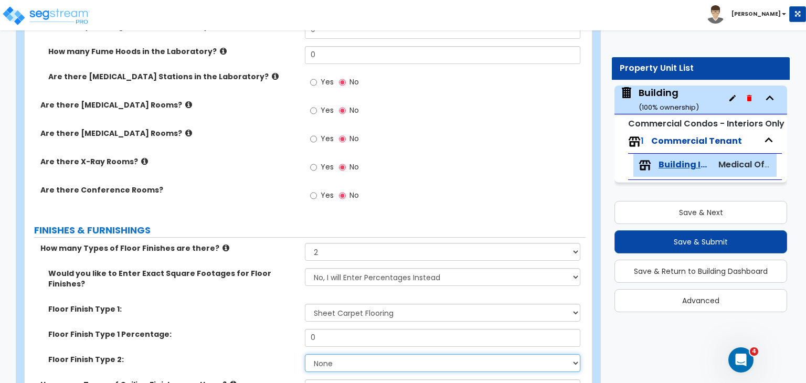
click at [340, 354] on select "None Tile Flooring Marble Flooring Hardwood Flooring Resilient Laminate Floorin…" at bounding box center [442, 363] width 275 height 18
select select "3"
click at [305, 354] on select "None Tile Flooring Marble Flooring Hardwood Flooring Resilient Laminate Floorin…" at bounding box center [442, 363] width 275 height 18
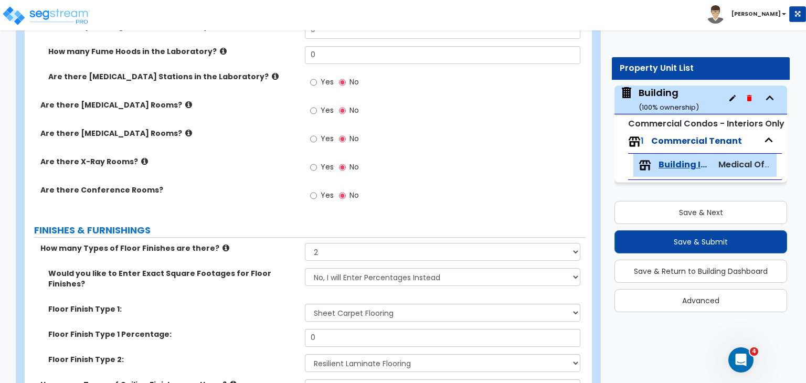
click at [275, 304] on div "Floor Finish Type 1: None Tile Flooring Marble Flooring Hardwood Flooring Resil…" at bounding box center [305, 316] width 561 height 25
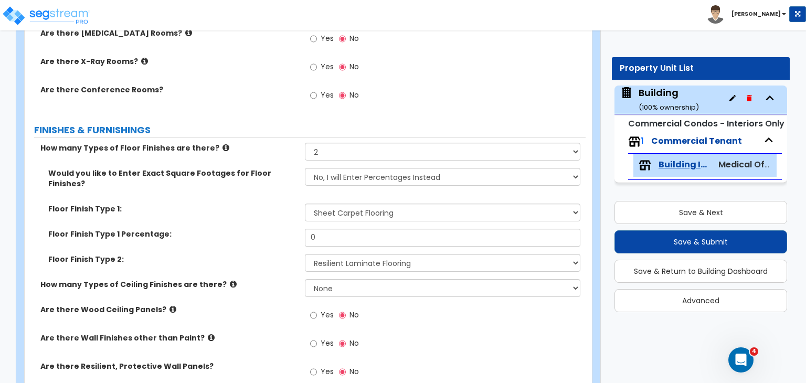
scroll to position [1562, 0]
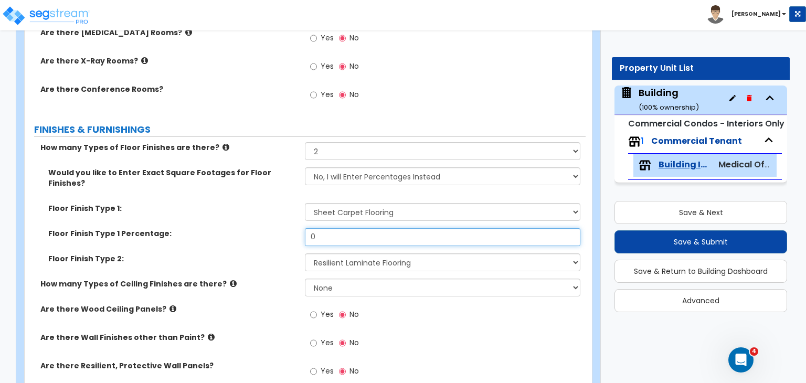
drag, startPoint x: 324, startPoint y: 214, endPoint x: 256, endPoint y: 194, distance: 71.2
click at [256, 194] on div "Would you like to Enter Exact Square Footages for Floor Finishes? No, I will En…" at bounding box center [305, 222] width 545 height 111
type input "10"
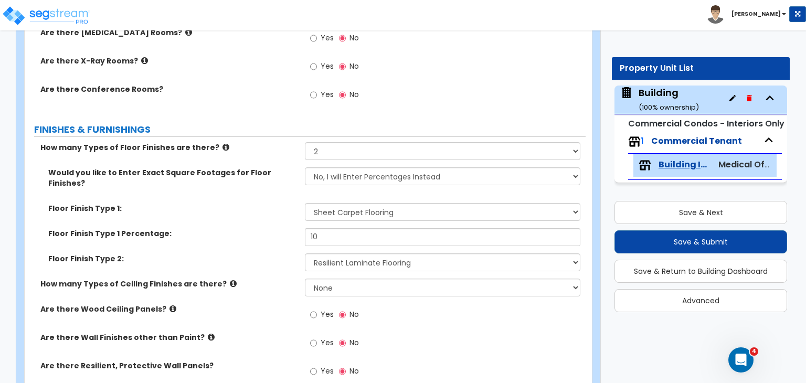
click at [265, 228] on label "Floor Finish Type 1 Percentage:" at bounding box center [172, 233] width 249 height 10
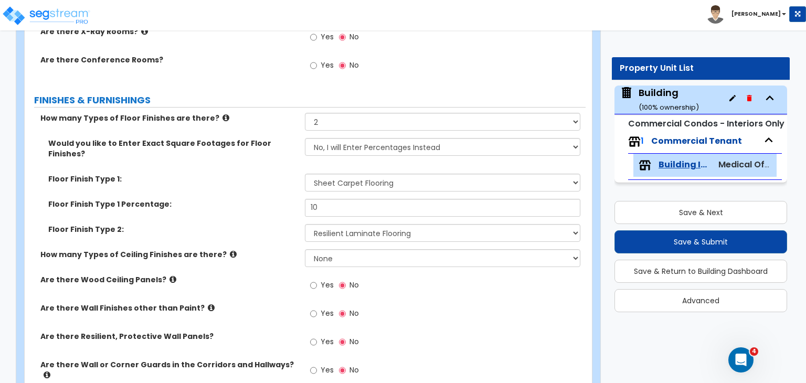
scroll to position [1598, 0]
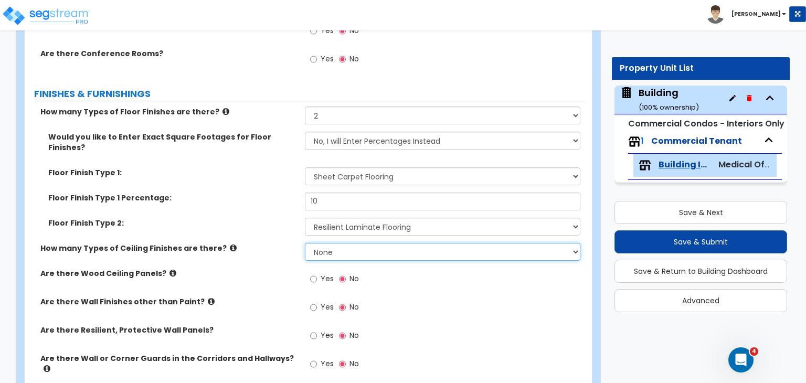
click at [323, 243] on select "None 1 2 3" at bounding box center [442, 252] width 275 height 18
select select "1"
click at [305, 243] on select "None 1 2 3" at bounding box center [442, 252] width 275 height 18
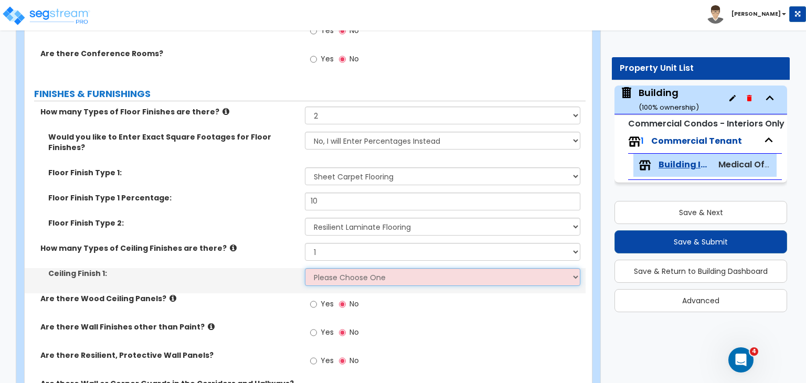
click at [336, 268] on select "Please Choose One Drop Ceiling Open Ceiling Drywall Ceiling" at bounding box center [442, 277] width 275 height 18
select select "1"
click at [305, 268] on select "Please Choose One Drop Ceiling Open Ceiling Drywall Ceiling" at bounding box center [442, 277] width 275 height 18
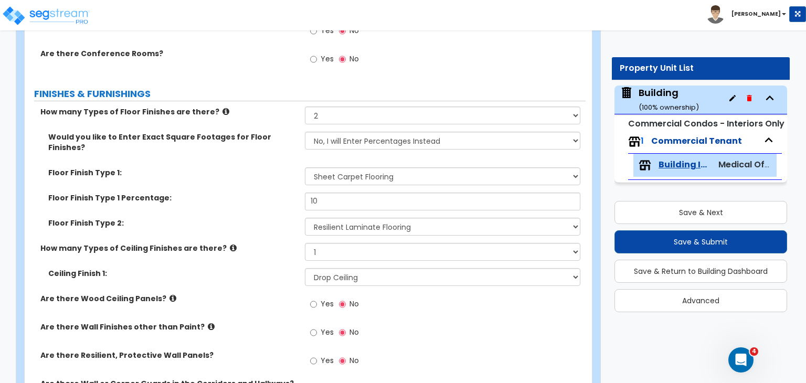
click at [259, 268] on label "Ceiling Finish 1:" at bounding box center [172, 273] width 249 height 10
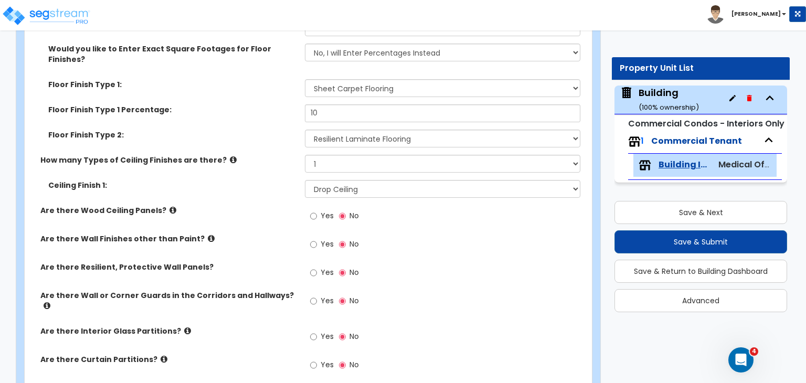
scroll to position [1694, 0]
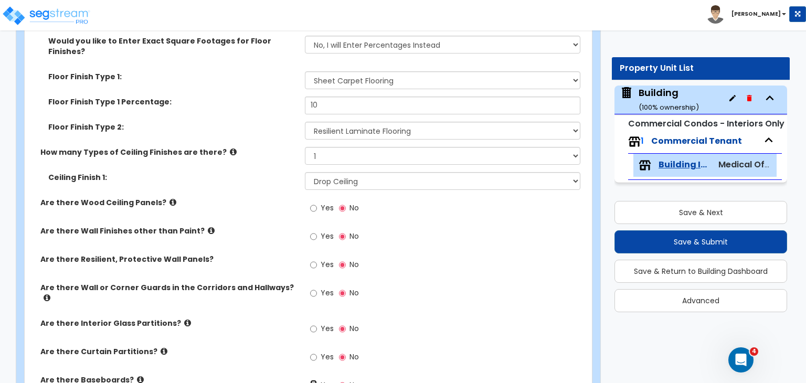
click at [313, 380] on input "Yes" at bounding box center [313, 386] width 7 height 12
radio input "true"
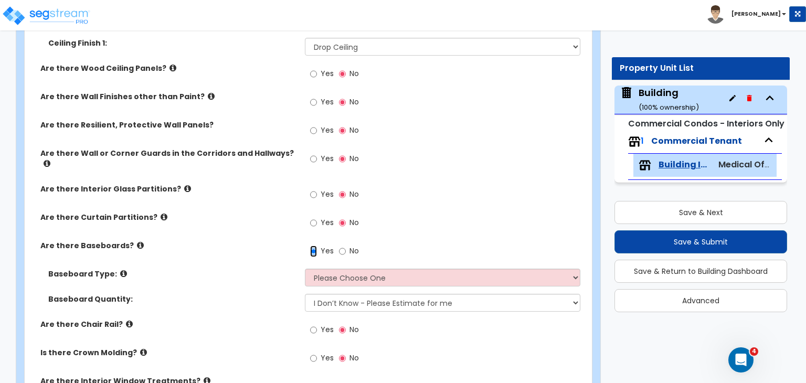
scroll to position [1828, 0]
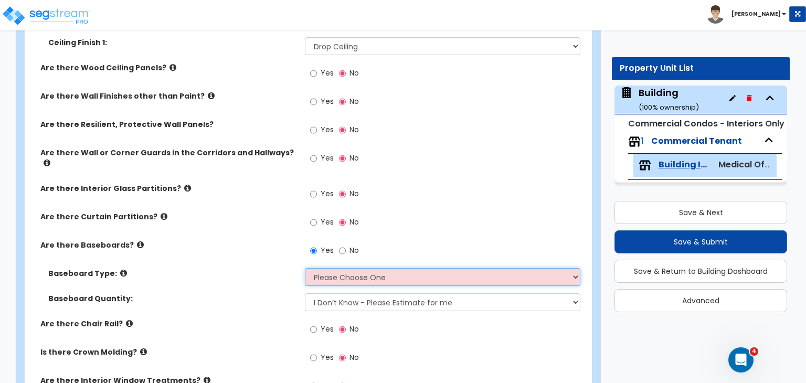
click at [327, 268] on select "Please Choose One Wood Vinyl Carpet Tile" at bounding box center [442, 277] width 275 height 18
select select "2"
click at [305, 268] on select "Please Choose One Wood Vinyl Carpet Tile" at bounding box center [442, 277] width 275 height 18
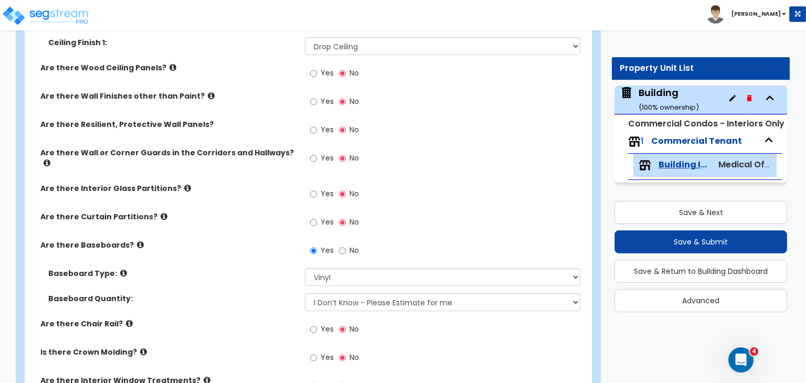
click at [262, 268] on div "Baseboard Type: Please Choose One Wood Vinyl Carpet Tile" at bounding box center [305, 280] width 561 height 25
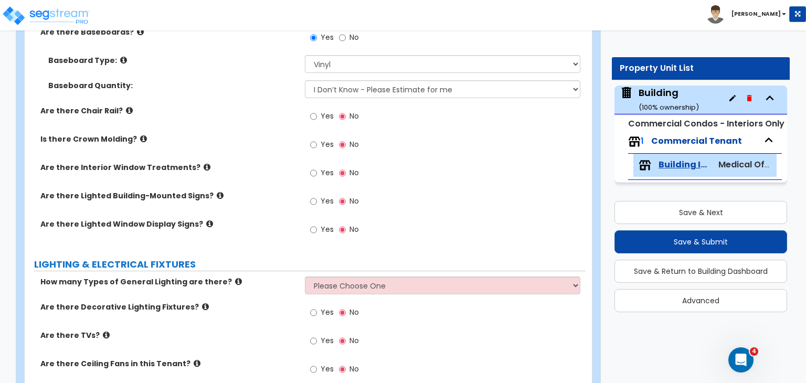
scroll to position [2045, 0]
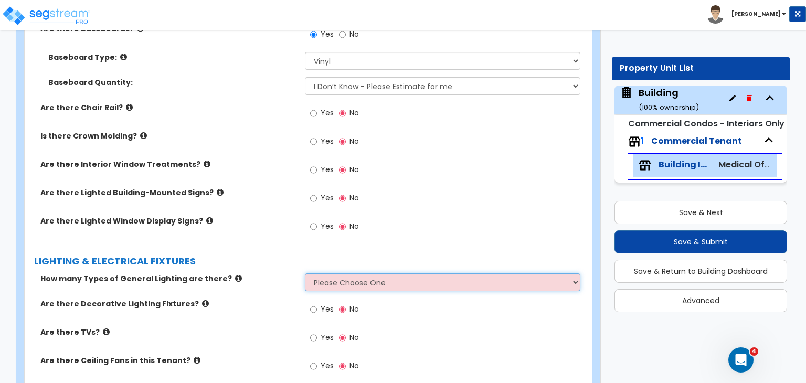
click at [324, 273] on select "Please Choose One 1 2 3" at bounding box center [442, 282] width 275 height 18
select select "1"
click at [305, 273] on select "Please Choose One 1 2 3" at bounding box center [442, 282] width 275 height 18
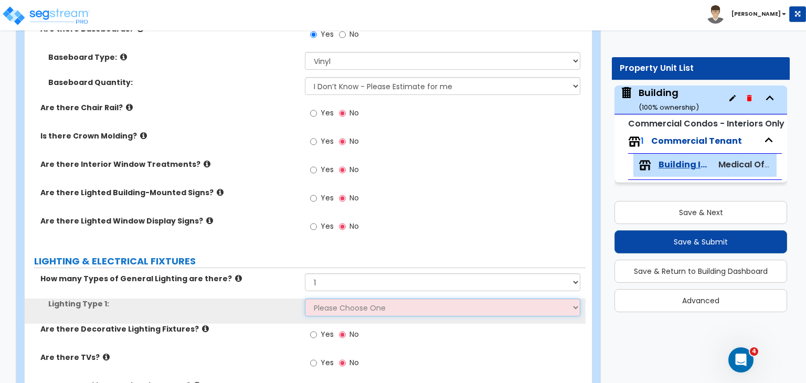
click at [332, 299] on select "Please Choose One LED Surface-Mounted LED Recessed Fluorescent Surface-Mounted …" at bounding box center [442, 308] width 275 height 18
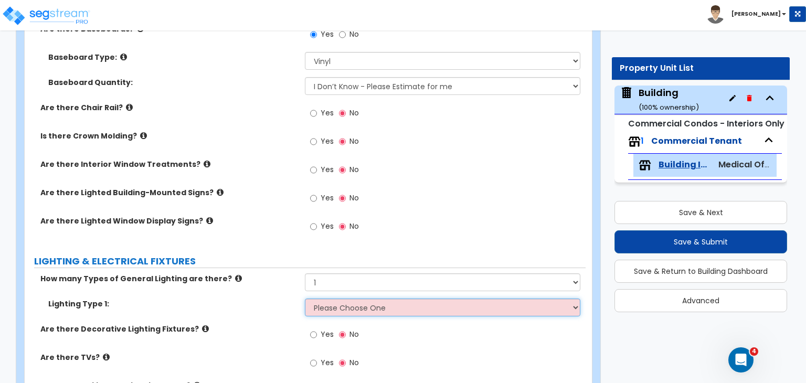
select select "4"
click at [305, 299] on select "Please Choose One LED Surface-Mounted LED Recessed Fluorescent Surface-Mounted …" at bounding box center [442, 308] width 275 height 18
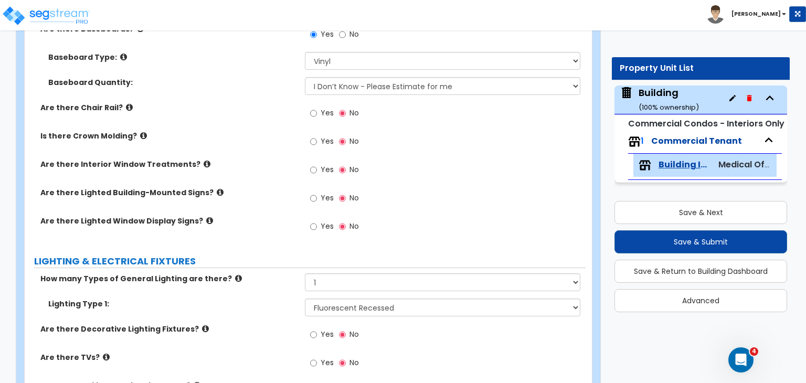
click at [263, 299] on div "Lighting Type 1: Please Choose One LED Surface-Mounted LED Recessed Fluorescent…" at bounding box center [305, 311] width 561 height 25
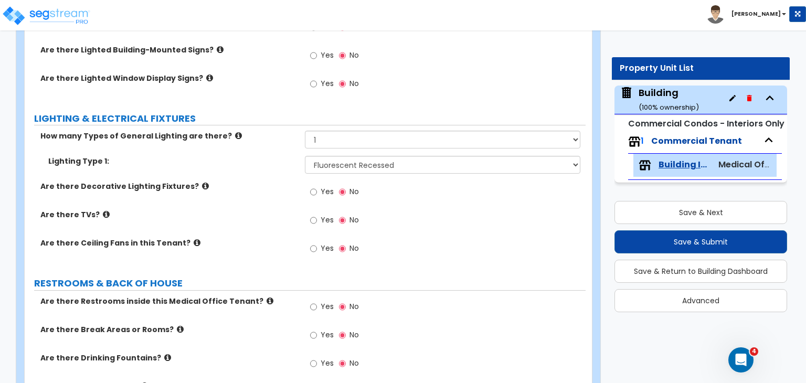
scroll to position [2188, 0]
click at [313, 214] on input "Yes" at bounding box center [313, 220] width 7 height 12
radio input "true"
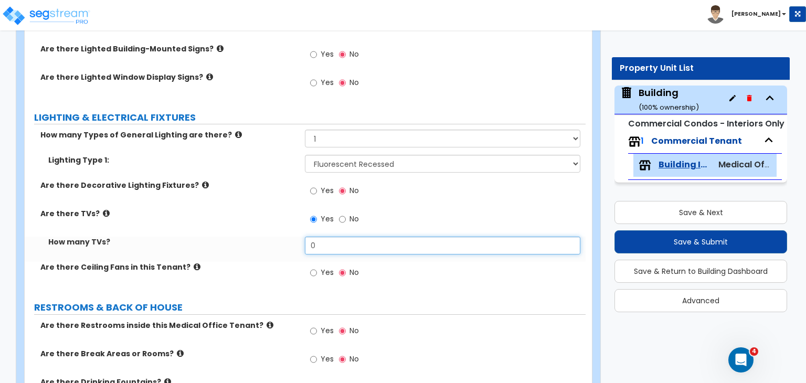
drag, startPoint x: 327, startPoint y: 219, endPoint x: 263, endPoint y: 216, distance: 64.6
click at [263, 237] on div "How many TVs? 0" at bounding box center [305, 249] width 561 height 25
type input "1"
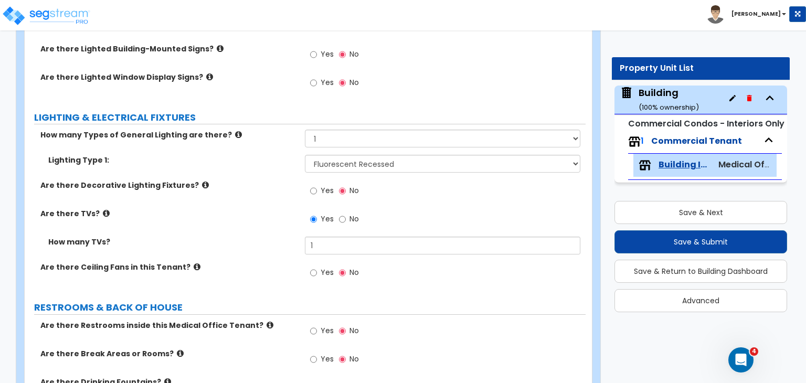
click at [263, 237] on label "How many TVs?" at bounding box center [172, 242] width 249 height 10
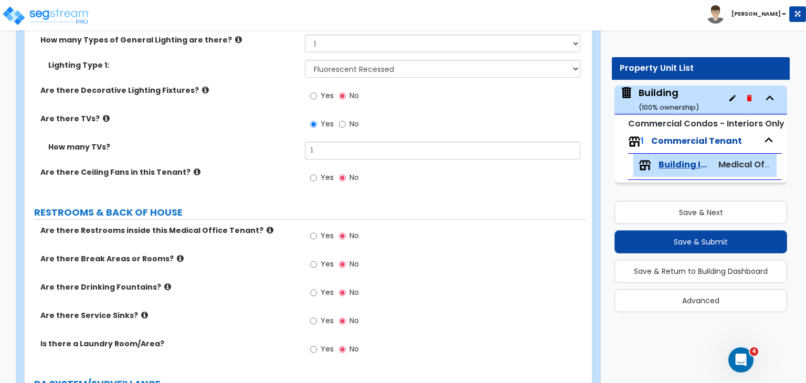
scroll to position [2288, 0]
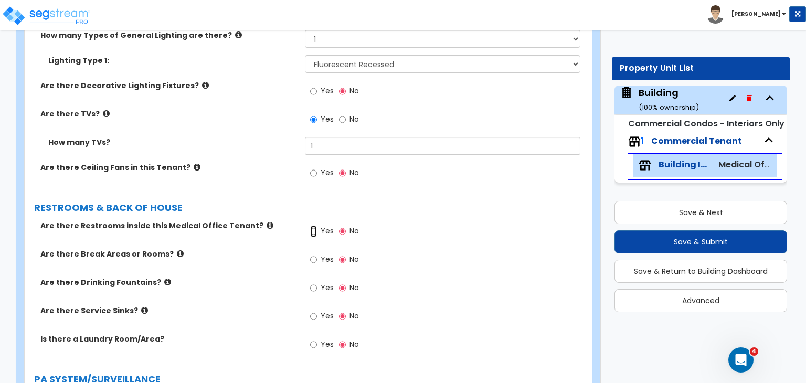
click at [313, 226] on input "Yes" at bounding box center [313, 232] width 7 height 12
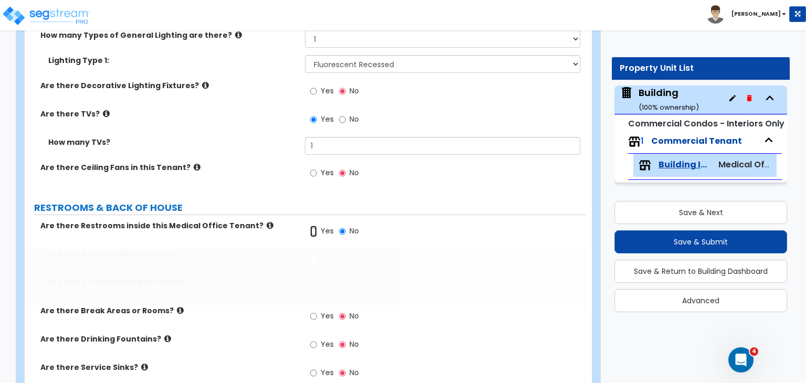
radio input "true"
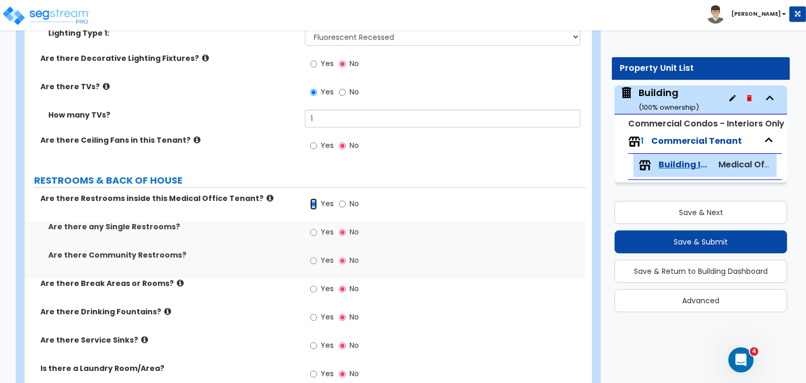
scroll to position [2315, 0]
click at [312, 227] on input "Yes" at bounding box center [313, 233] width 7 height 12
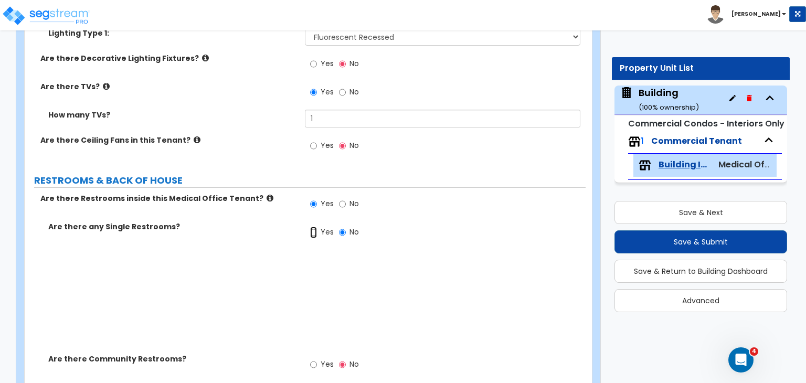
radio input "true"
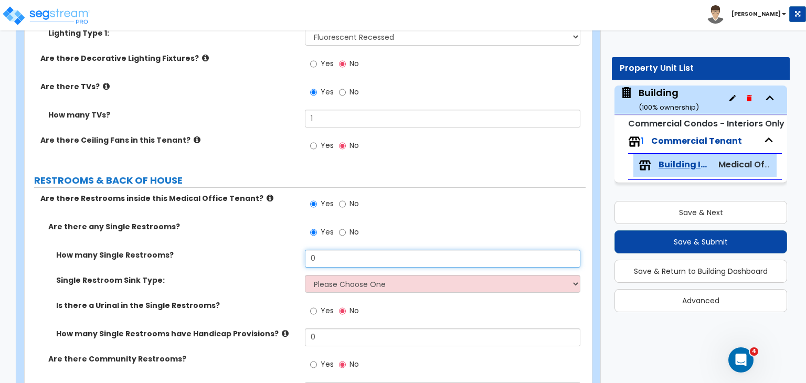
drag, startPoint x: 323, startPoint y: 231, endPoint x: 266, endPoint y: 230, distance: 56.7
click at [266, 250] on div "How many Single Restrooms? 0" at bounding box center [305, 262] width 561 height 25
type input "2"
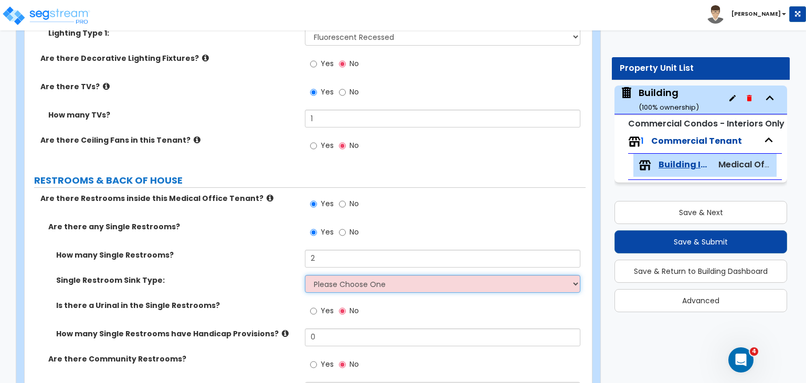
click at [361, 275] on select "Please Choose One Wall-mounted Vanity-mounted" at bounding box center [442, 284] width 275 height 18
select select "1"
click at [305, 275] on select "Please Choose One Wall-mounted Vanity-mounted" at bounding box center [442, 284] width 275 height 18
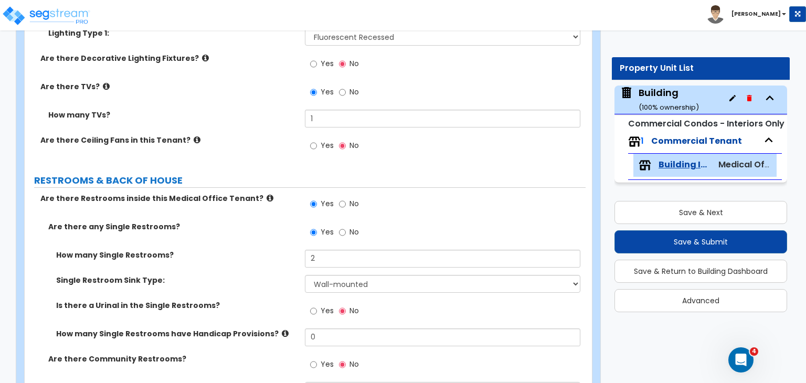
click at [267, 275] on label "Single Restroom Sink Type:" at bounding box center [176, 280] width 241 height 10
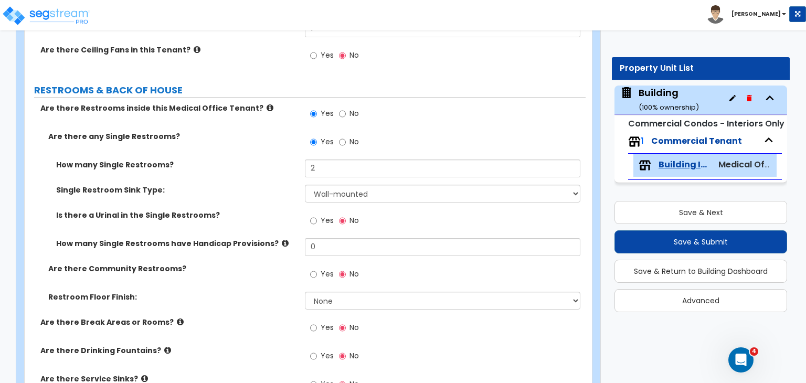
scroll to position [2406, 0]
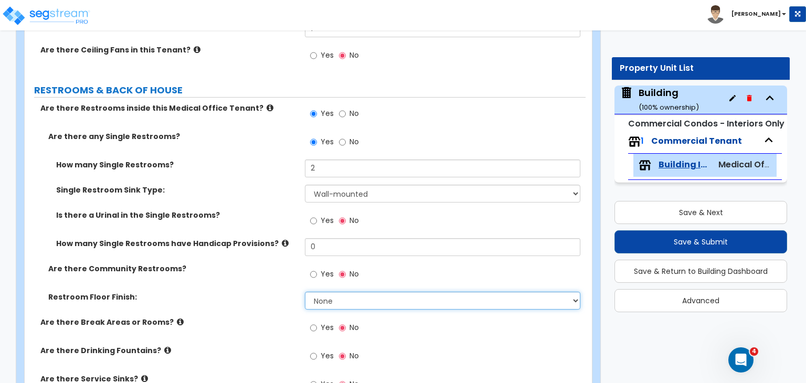
click at [323, 292] on select "None Tile Flooring Resilient Laminate Flooring VCT Flooring Sheet Vinyl Flooring" at bounding box center [442, 301] width 275 height 18
select select "1"
click at [305, 292] on select "None Tile Flooring Resilient Laminate Flooring VCT Flooring Sheet Vinyl Flooring" at bounding box center [442, 301] width 275 height 18
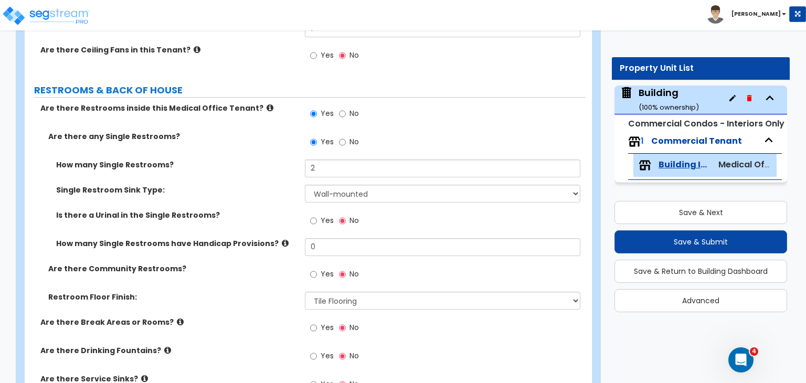
click at [263, 263] on div "Are there Community Restrooms? Yes No" at bounding box center [305, 277] width 561 height 28
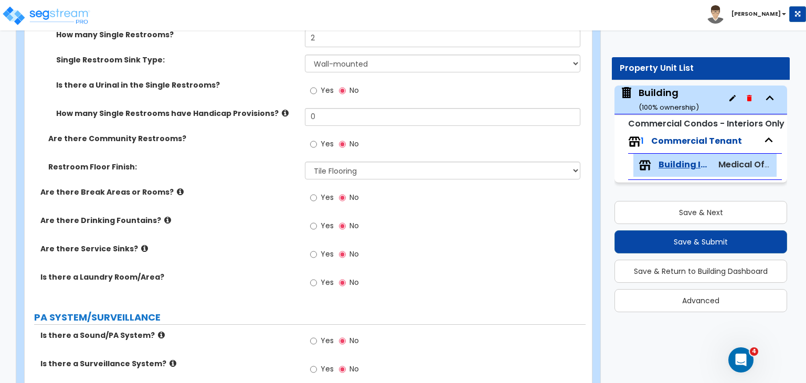
scroll to position [2538, 0]
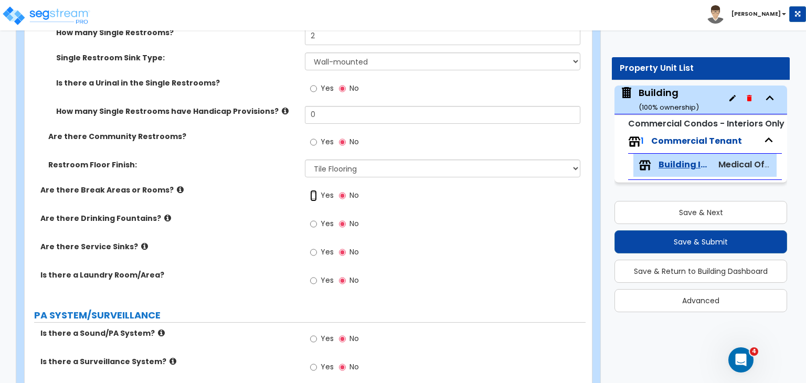
click at [313, 190] on input "Yes" at bounding box center [313, 196] width 7 height 12
radio input "true"
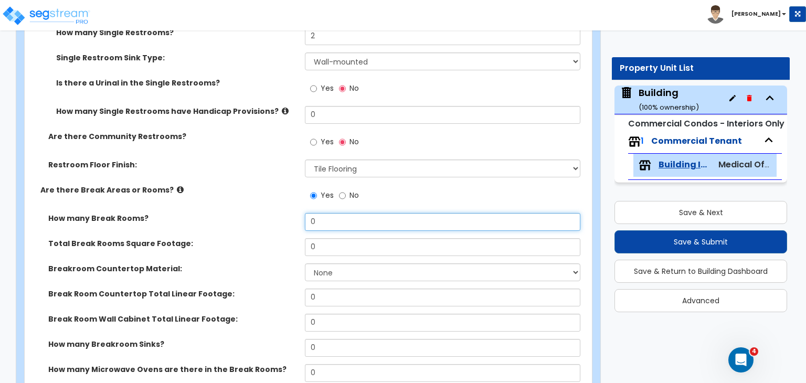
drag, startPoint x: 323, startPoint y: 187, endPoint x: 276, endPoint y: 195, distance: 47.9
click at [276, 213] on div "How many Break Rooms? 0" at bounding box center [305, 225] width 561 height 25
type input "1"
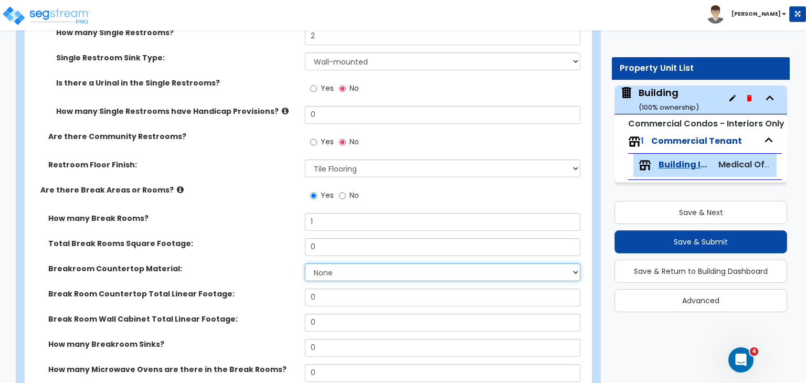
click at [330, 263] on select "None Plastic Laminate Solid Surface Stone Quartz Marble Tile Wood Stainless Ste…" at bounding box center [442, 272] width 275 height 18
select select "1"
click at [305, 263] on select "None Plastic Laminate Solid Surface Stone Quartz Marble Tile Wood Stainless Ste…" at bounding box center [442, 272] width 275 height 18
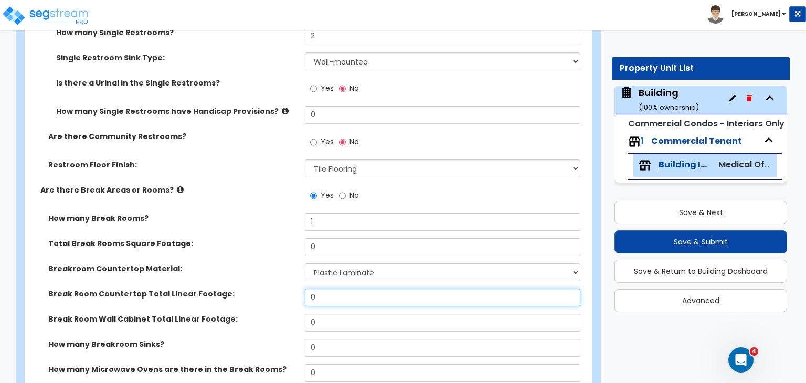
drag, startPoint x: 325, startPoint y: 264, endPoint x: 298, endPoint y: 265, distance: 27.3
click at [298, 289] on div "Break Room Countertop Total Linear Footage: 0" at bounding box center [305, 301] width 561 height 25
type input "8"
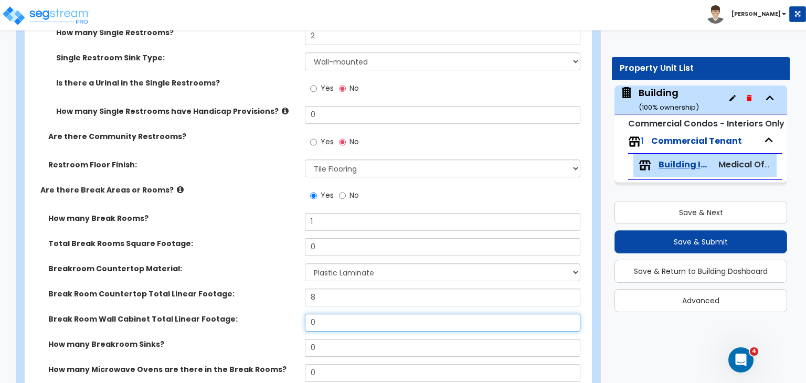
drag, startPoint x: 323, startPoint y: 293, endPoint x: 249, endPoint y: 284, distance: 74.6
click at [249, 314] on div "Break Room Wall Cabinet Total Linear Footage: 0" at bounding box center [305, 326] width 561 height 25
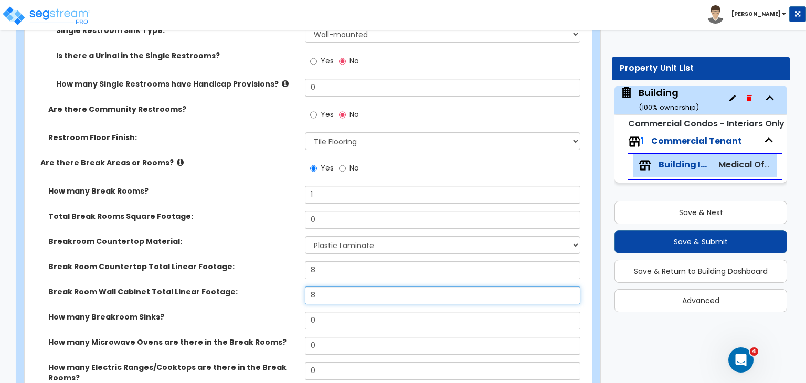
type input "8"
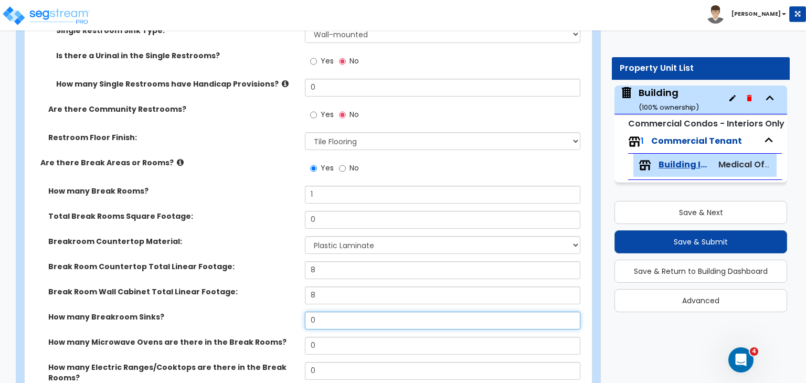
drag, startPoint x: 336, startPoint y: 290, endPoint x: 263, endPoint y: 284, distance: 72.7
click at [263, 312] on div "How many Breakroom Sinks? 0" at bounding box center [305, 324] width 561 height 25
type input "1"
select select "1"
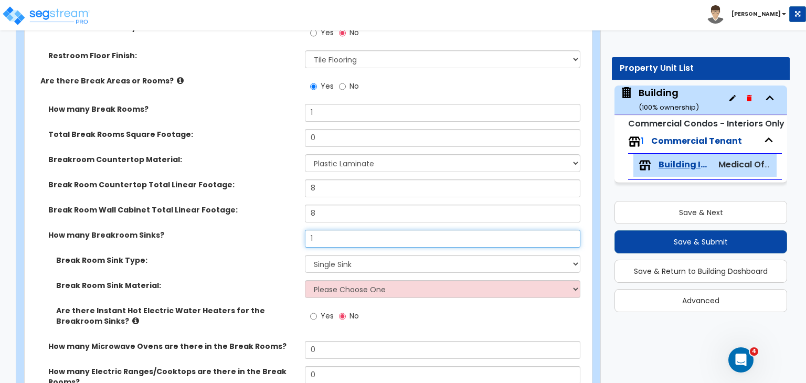
scroll to position [2647, 0]
type input "1"
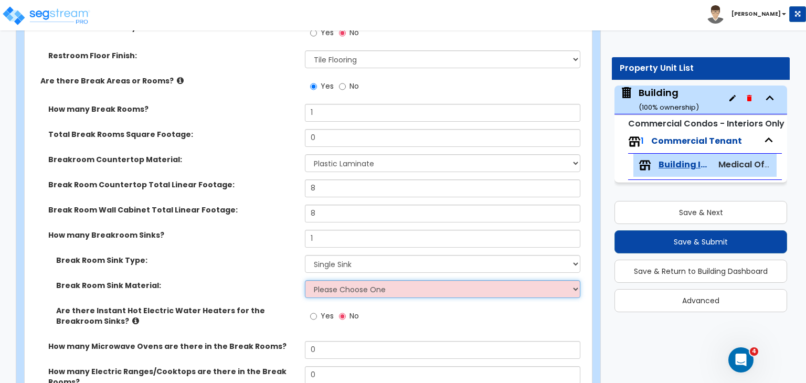
click at [318, 280] on select "Please Choose One Stainless Steel Porcelain Enamel Cast Iron" at bounding box center [442, 289] width 275 height 18
select select "1"
click at [305, 280] on select "Please Choose One Stainless Steel Porcelain Enamel Cast Iron" at bounding box center [442, 289] width 275 height 18
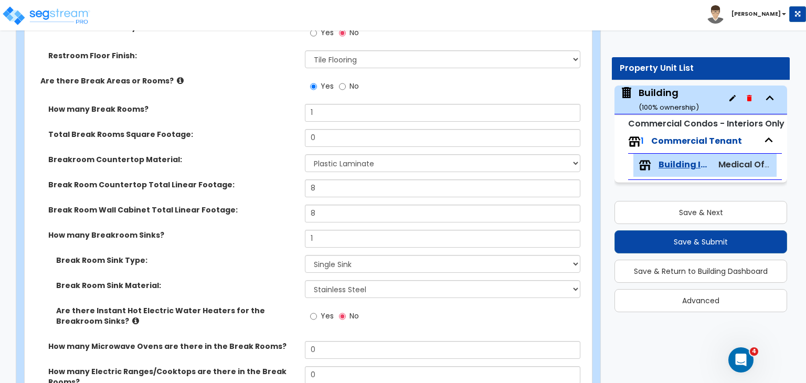
click at [263, 255] on label "Break Room Sink Type:" at bounding box center [176, 260] width 241 height 10
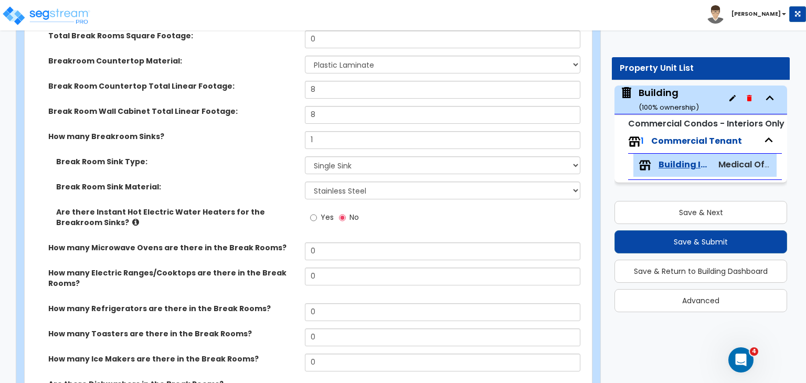
scroll to position [2746, 0]
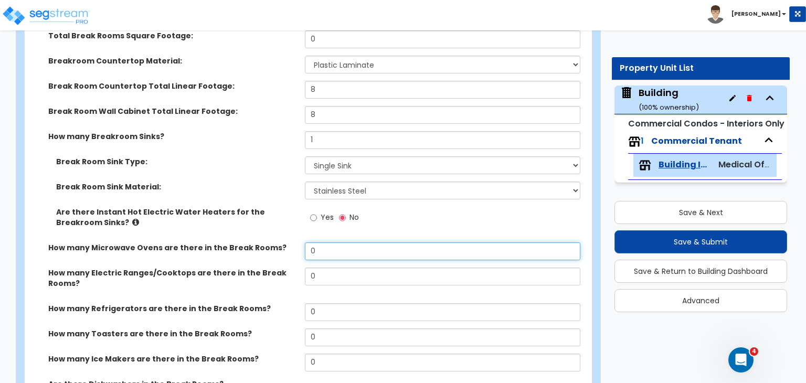
drag, startPoint x: 323, startPoint y: 219, endPoint x: 269, endPoint y: 219, distance: 54.1
click at [269, 242] on div "How many Microwave Ovens are there in the Break Rooms? 0" at bounding box center [305, 254] width 561 height 25
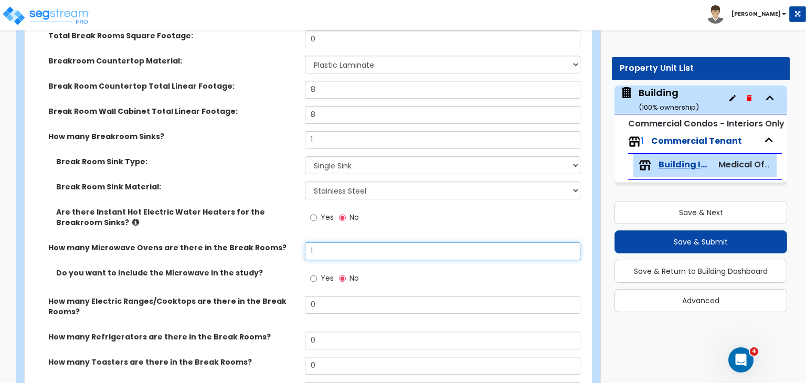
scroll to position [2788, 0]
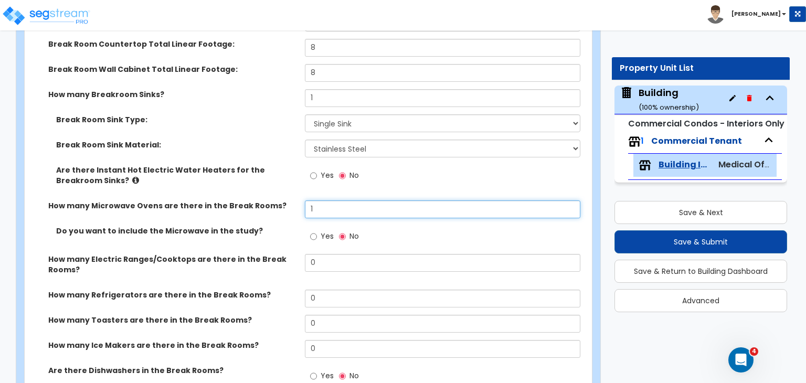
type input "1"
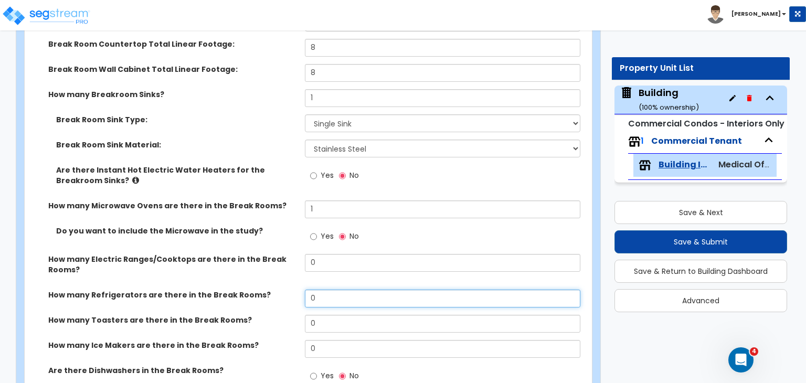
drag, startPoint x: 330, startPoint y: 268, endPoint x: 271, endPoint y: 265, distance: 58.9
click at [271, 290] on div "How many Refrigerators are there in the Break Rooms? 0" at bounding box center [305, 302] width 561 height 25
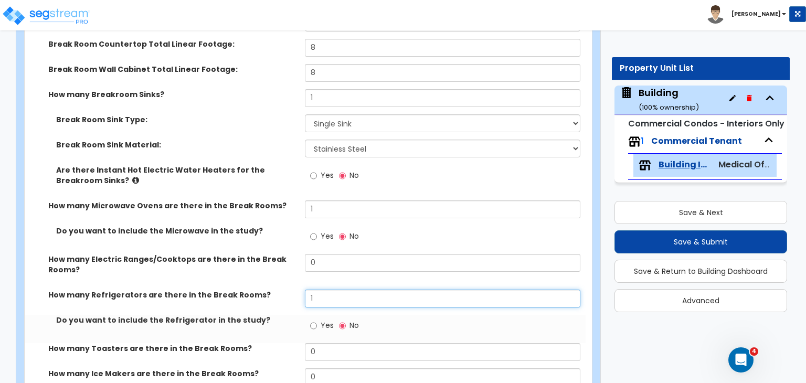
type input "1"
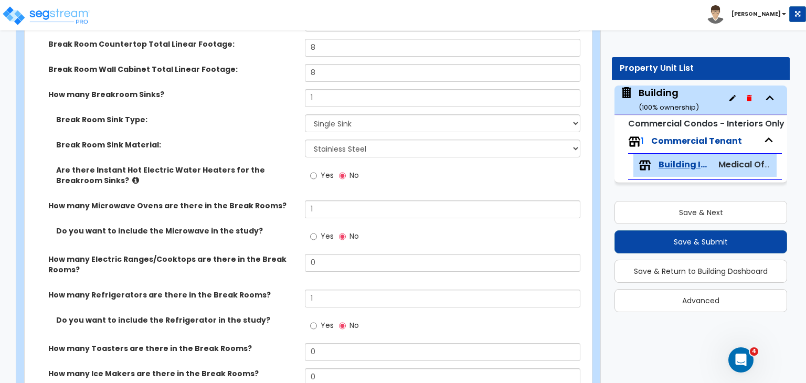
click at [279, 290] on label "How many Refrigerators are there in the Break Rooms?" at bounding box center [172, 295] width 249 height 10
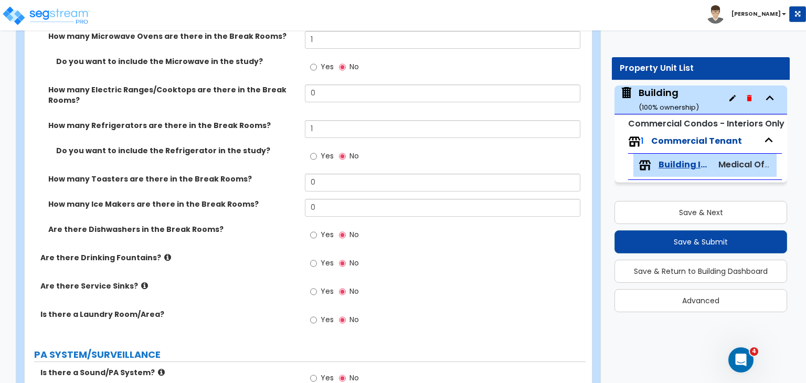
scroll to position [2957, 0]
click at [311, 287] on input "Yes" at bounding box center [313, 293] width 7 height 12
radio input "true"
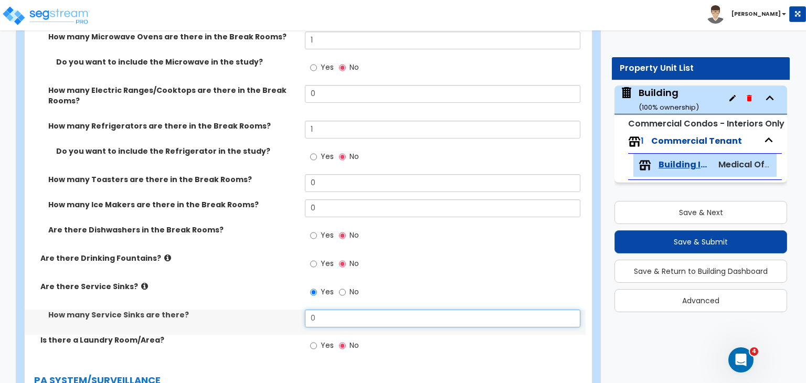
drag, startPoint x: 326, startPoint y: 286, endPoint x: 270, endPoint y: 288, distance: 56.7
click at [270, 310] on div "How many Service Sinks are there? 0" at bounding box center [305, 322] width 561 height 25
type input "1"
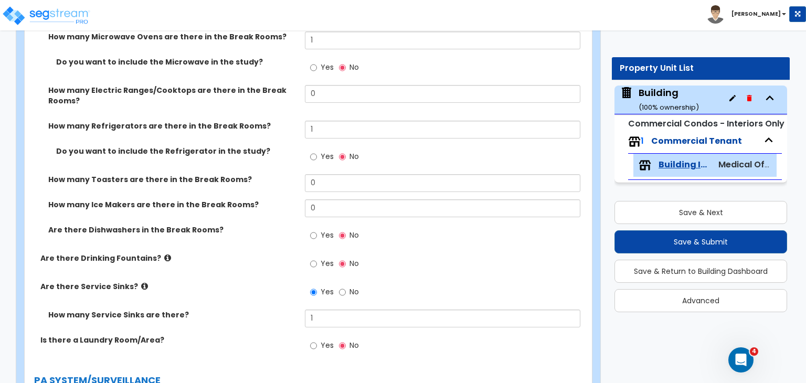
click at [270, 310] on label "How many Service Sinks are there?" at bounding box center [172, 315] width 249 height 10
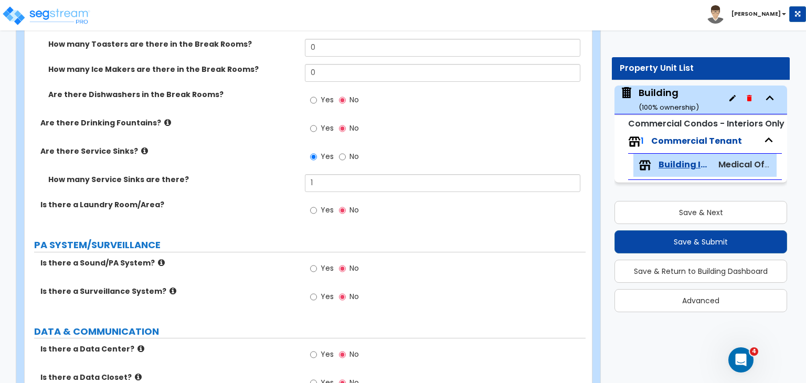
scroll to position [3096, 0]
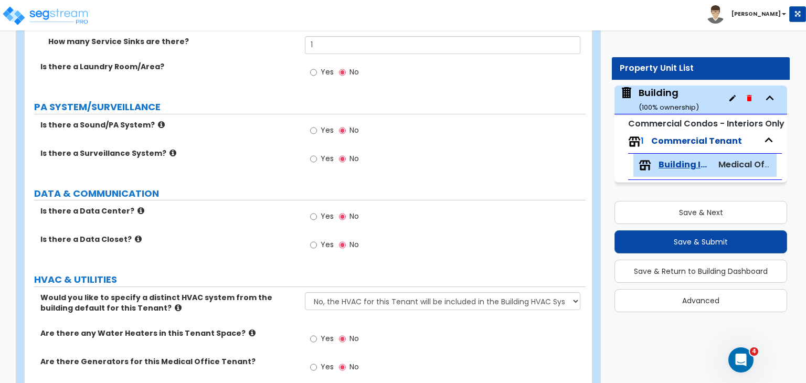
scroll to position [3250, 0]
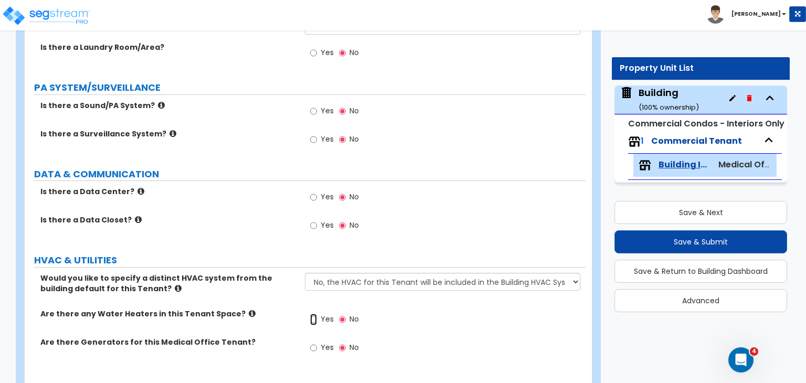
click at [311, 314] on input "Yes" at bounding box center [313, 320] width 7 height 12
radio input "true"
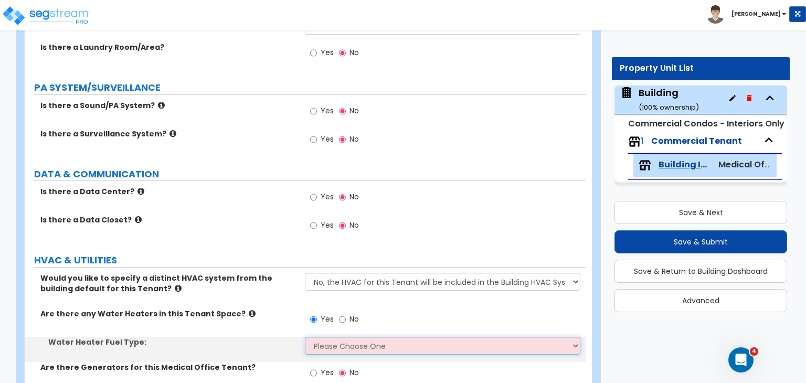
click at [321, 337] on select "Please Choose One Gas Electric" at bounding box center [442, 346] width 275 height 18
select select "2"
click at [305, 337] on select "Please Choose One Gas Electric" at bounding box center [442, 346] width 275 height 18
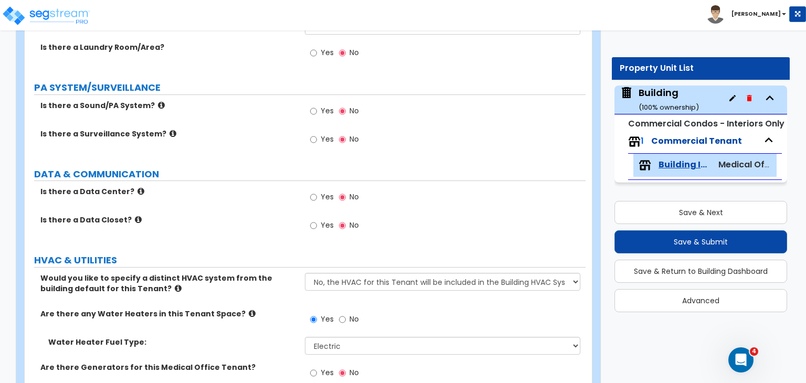
click at [269, 277] on div "Would you like to specify a distinct HVAC system from the building default for …" at bounding box center [305, 291] width 561 height 36
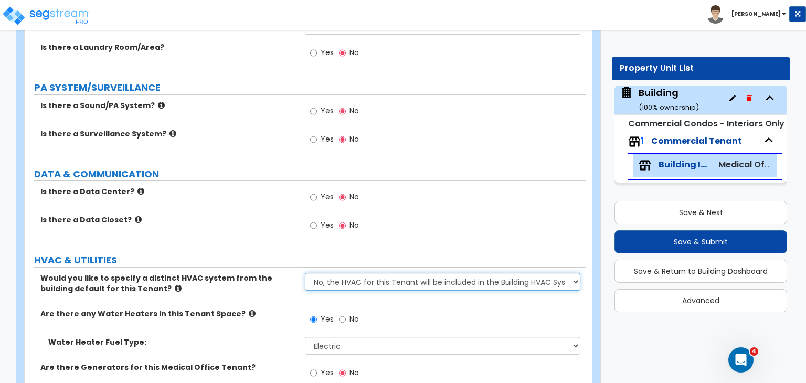
click at [329, 273] on select "No, the HVAC for this Tenant will be included in the Building HVAC System Yes, …" at bounding box center [442, 282] width 275 height 18
select select "1"
click at [305, 273] on select "No, the HVAC for this Tenant will be included in the Building HVAC System Yes, …" at bounding box center [442, 282] width 275 height 18
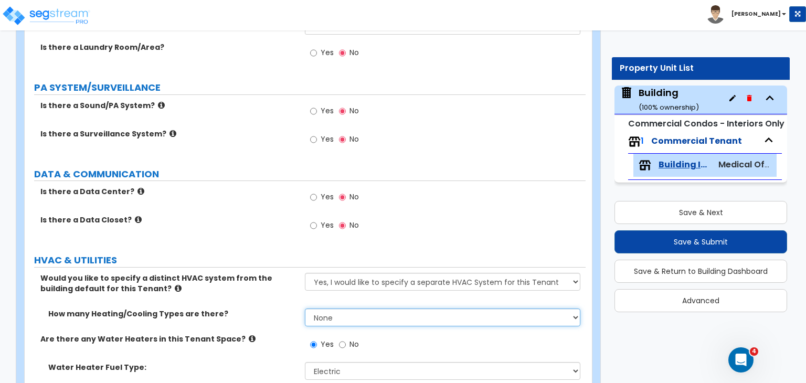
click at [329, 309] on select "None 1 2 3" at bounding box center [442, 318] width 275 height 18
select select "1"
click at [305, 309] on select "None 1 2 3" at bounding box center [442, 318] width 275 height 18
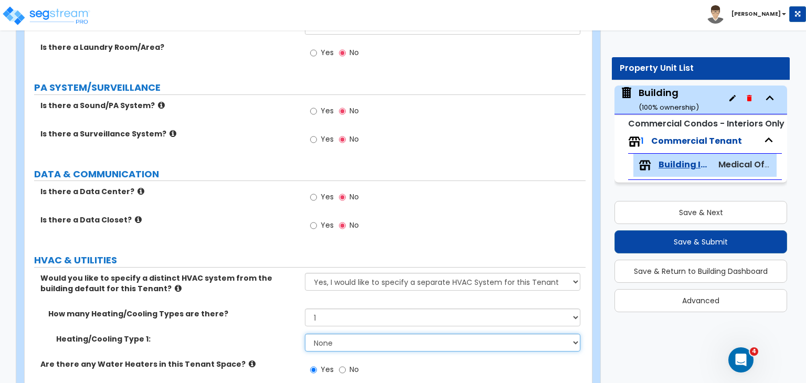
click at [332, 334] on select "None Heat Only Centralized Heating & Cooling Thru Wall Air Conditioners Mini Sp…" at bounding box center [442, 343] width 275 height 18
select select "2"
click at [305, 334] on select "None Heat Only Centralized Heating & Cooling Thru Wall Air Conditioners Mini Sp…" at bounding box center [442, 343] width 275 height 18
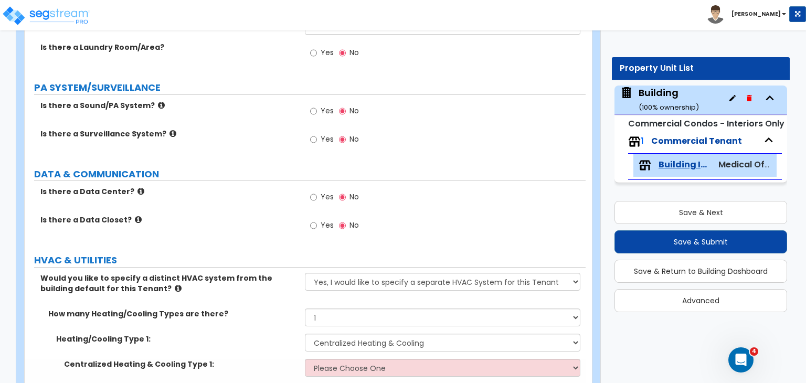
click at [271, 273] on div "Would you like to specify a distinct HVAC system from the building default for …" at bounding box center [305, 291] width 561 height 36
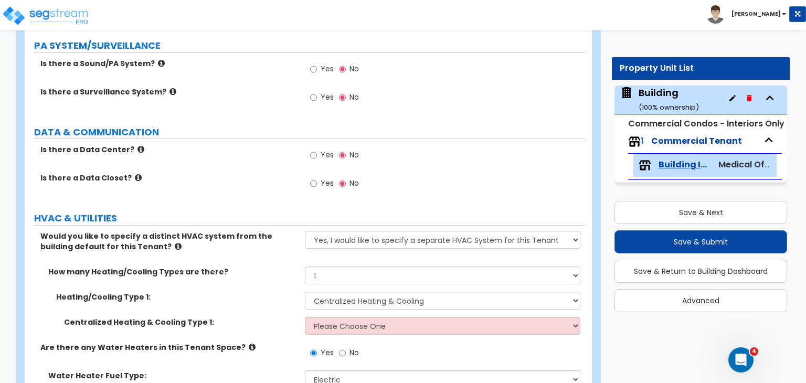
scroll to position [3296, 0]
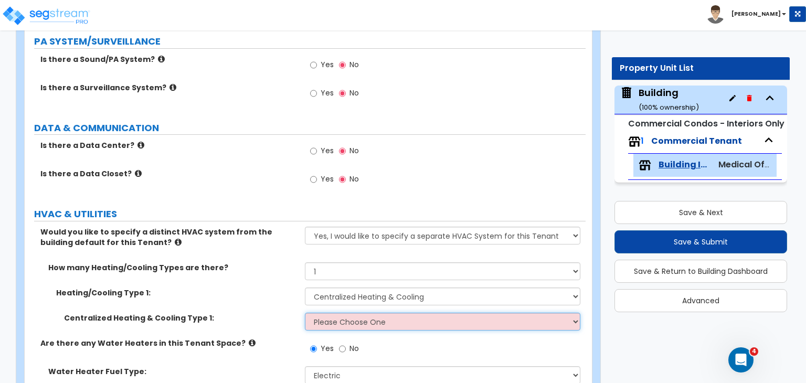
click at [332, 313] on select "Please Choose One Rooftop Unit Furnace-Condenser Forced Air Split Heating/Cooli…" at bounding box center [442, 322] width 275 height 18
select select "2"
click at [305, 313] on select "Please Choose One Rooftop Unit Furnace-Condenser Forced Air Split Heating/Cooli…" at bounding box center [442, 322] width 275 height 18
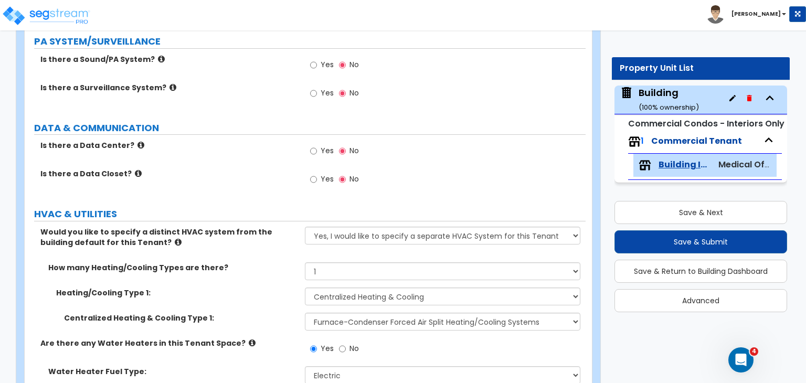
click at [266, 313] on label "Centralized Heating & Cooling Type 1:" at bounding box center [180, 318] width 233 height 10
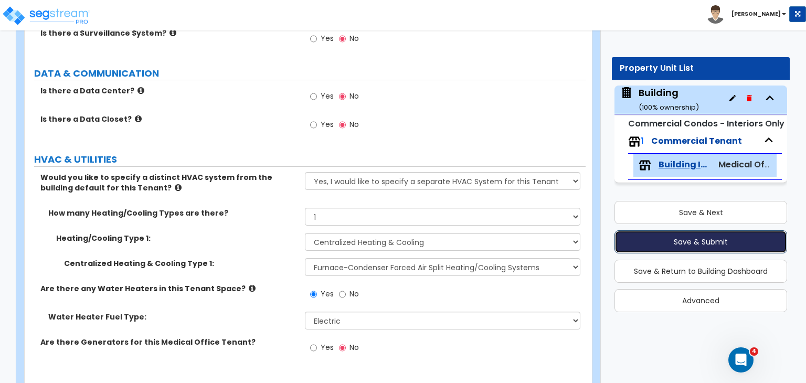
click at [678, 243] on button "Save & Submit" at bounding box center [701, 241] width 173 height 23
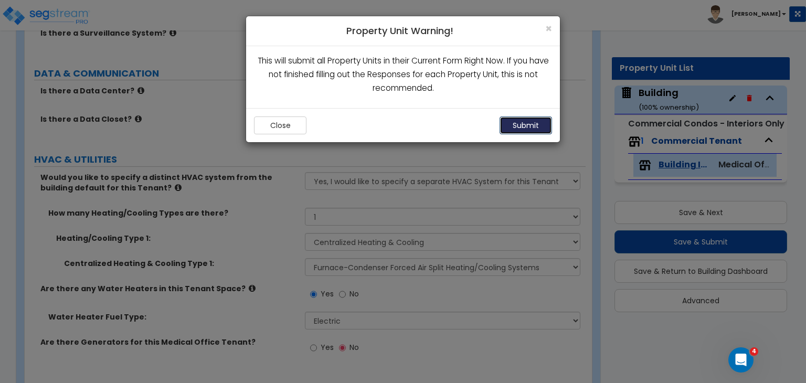
click at [534, 124] on button "Submit" at bounding box center [526, 126] width 52 height 18
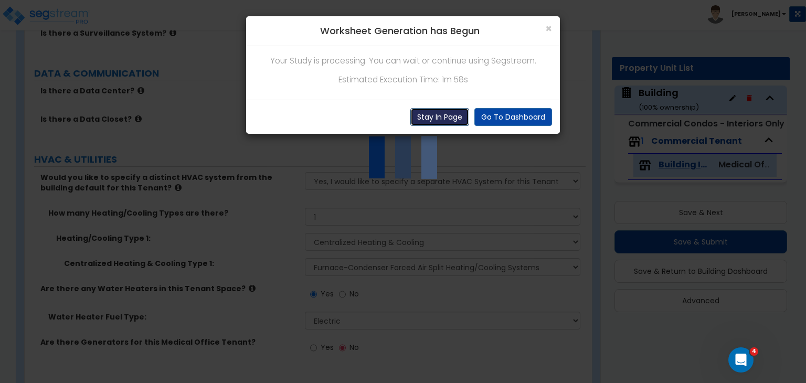
click at [453, 112] on button "Stay In Page" at bounding box center [439, 117] width 59 height 18
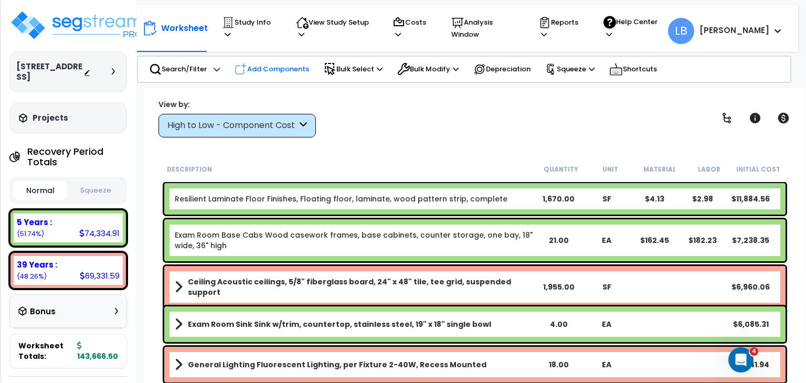
click at [266, 63] on p "Add Components" at bounding box center [272, 69] width 75 height 13
select select
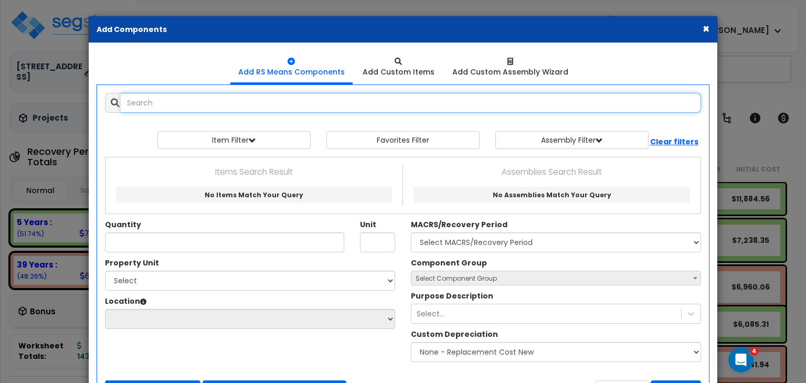
click at [191, 101] on input "text" at bounding box center [411, 103] width 580 height 20
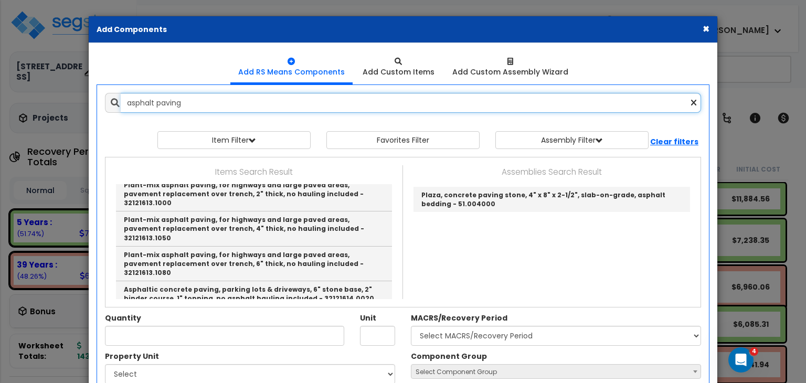
scroll to position [688, 0]
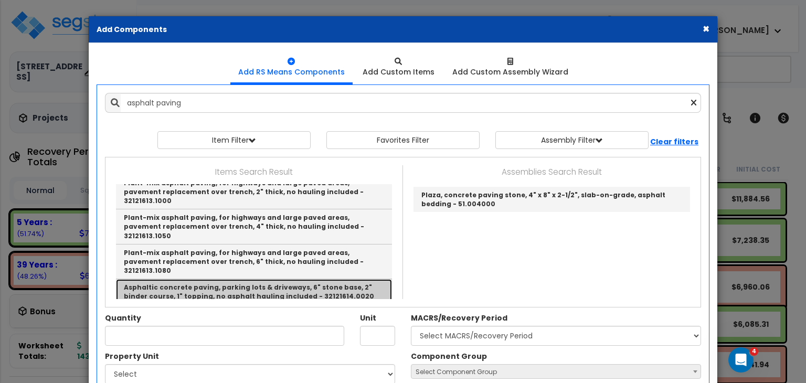
click at [254, 279] on link "Asphaltic concrete paving, parking lots & driveways, 6" stone base, 2" binder c…" at bounding box center [254, 292] width 276 height 26
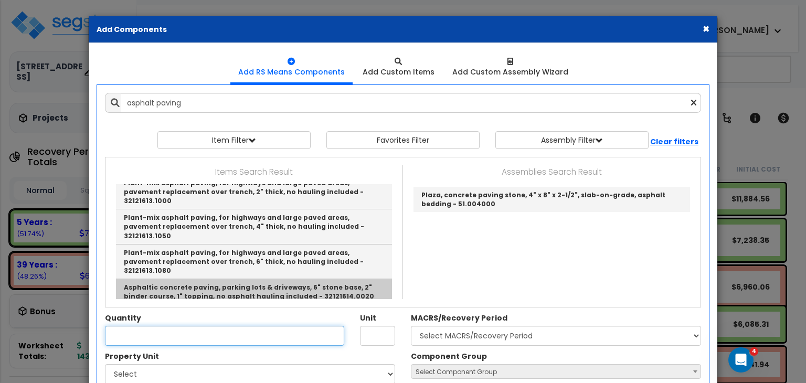
type input "Asphaltic concrete paving, parking lots & driveways, 6" stone base, 2" binder c…"
type input "SF"
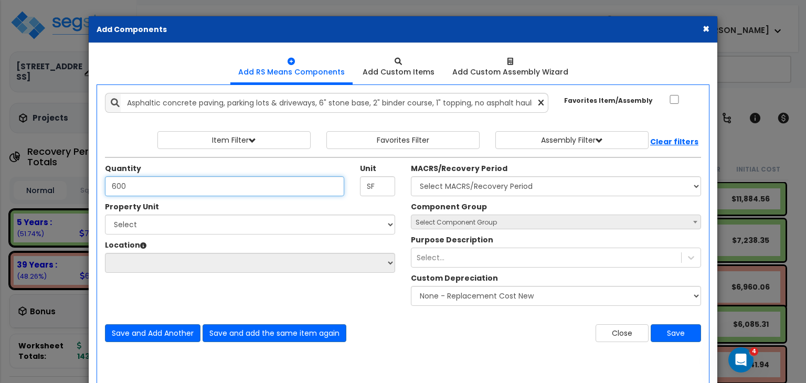
type input "600"
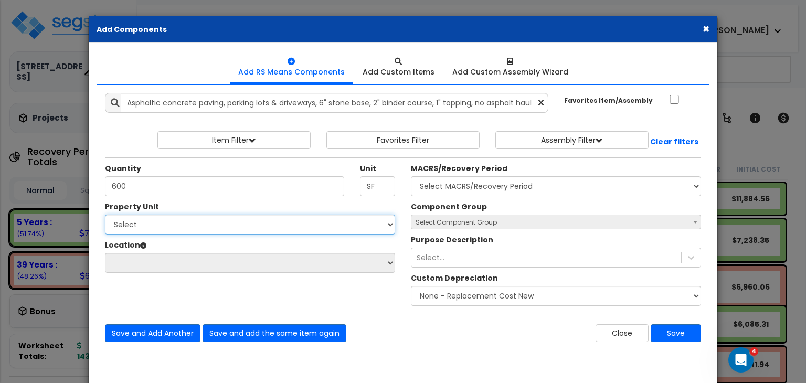
click at [220, 220] on select "Select Building" at bounding box center [250, 225] width 290 height 20
select select "174334"
click at [105, 215] on select "Select Building" at bounding box center [250, 225] width 290 height 20
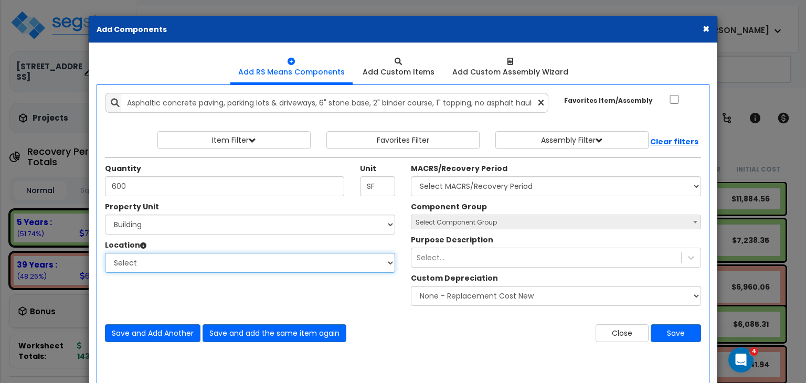
click at [182, 259] on select "Select Building Building Interior Add Additional Location" at bounding box center [250, 263] width 290 height 20
select select "Others"
click at [105, 253] on select "Select Building Building Interior Add Additional Location" at bounding box center [250, 263] width 290 height 20
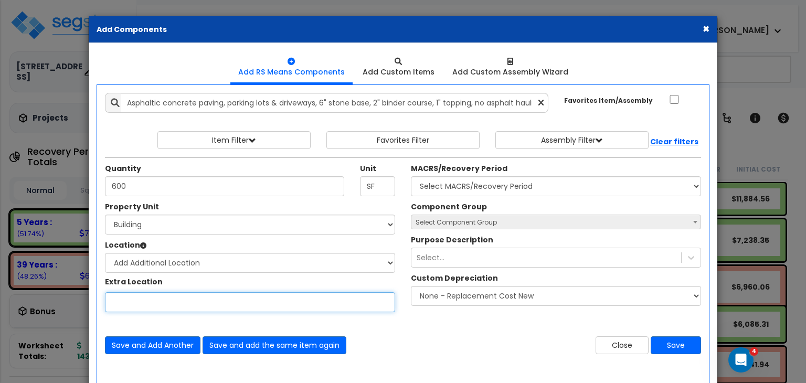
click at [150, 299] on input "Study Unit" at bounding box center [250, 302] width 290 height 20
type input "Site Exterior"
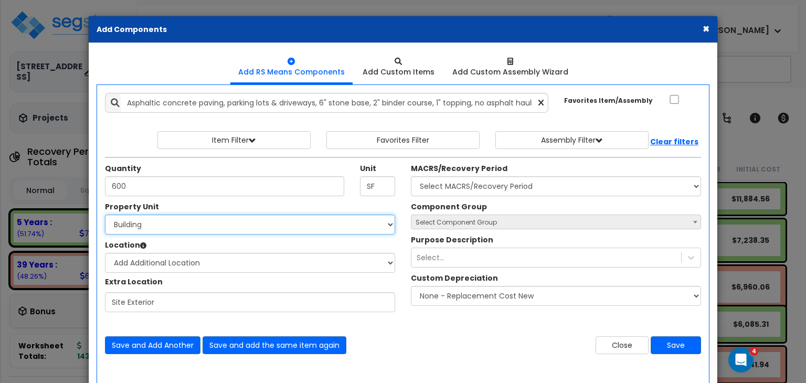
click at [172, 226] on select "Select Building" at bounding box center [250, 225] width 290 height 20
select select
click at [105, 215] on select "Select Building" at bounding box center [250, 225] width 290 height 20
select select
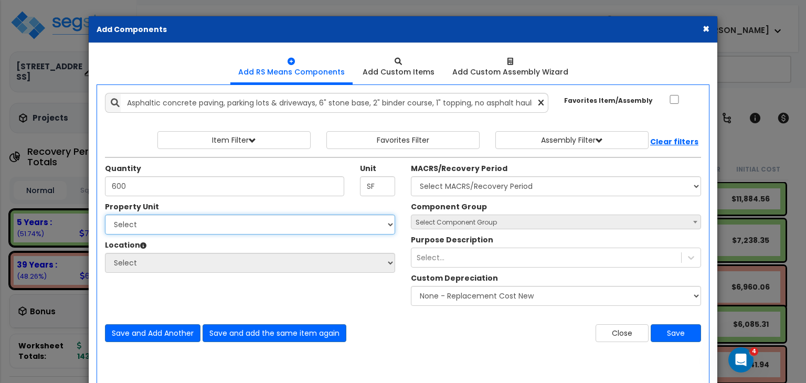
click at [175, 221] on select "Select Building" at bounding box center [250, 225] width 290 height 20
select select "174334"
click at [105, 215] on select "Select Building" at bounding box center [250, 225] width 290 height 20
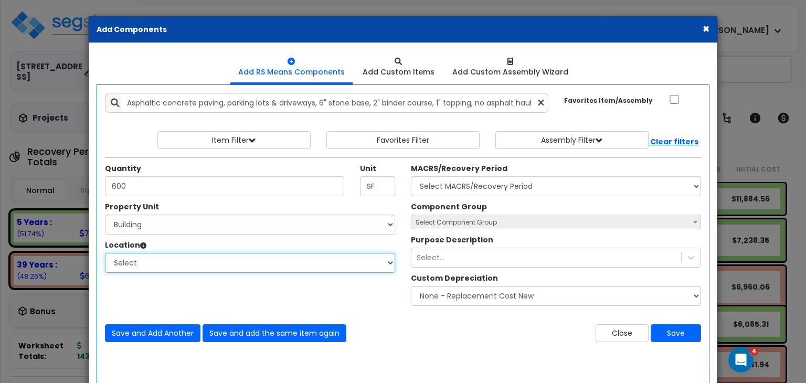
click at [166, 262] on select "Select Building Building Interior Add Additional Location" at bounding box center [250, 263] width 290 height 20
select select "Others"
click at [105, 253] on select "Select Building Building Interior Add Additional Location" at bounding box center [250, 263] width 290 height 20
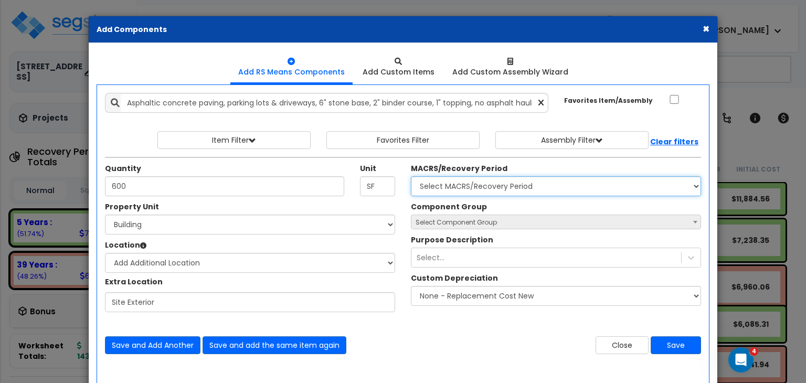
click at [428, 189] on select "Select MACRS/Recovery Period 5 Years - 57.0 - Distributive Trades & Services 5 …" at bounding box center [556, 186] width 290 height 20
select select "3666"
click at [411, 176] on select "Select MACRS/Recovery Period 5 Years - 57.0 - Distributive Trades & Services 5 …" at bounding box center [556, 186] width 290 height 20
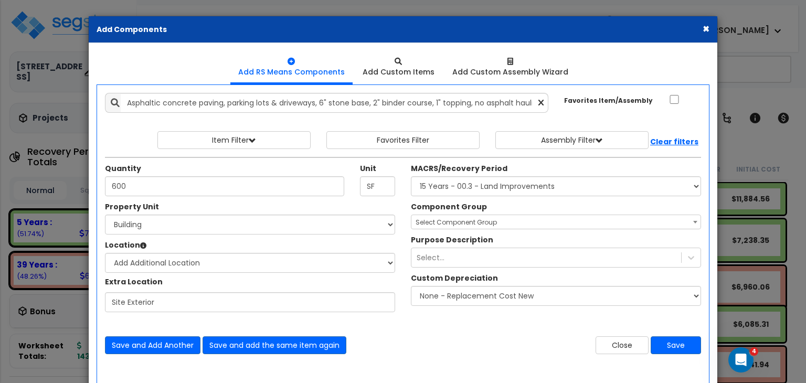
click at [434, 220] on span "Select Component Group" at bounding box center [456, 222] width 81 height 9
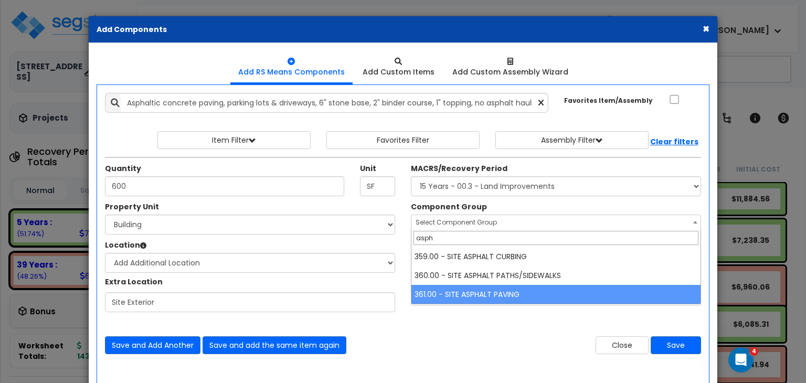
type input "asph"
select select "26102"
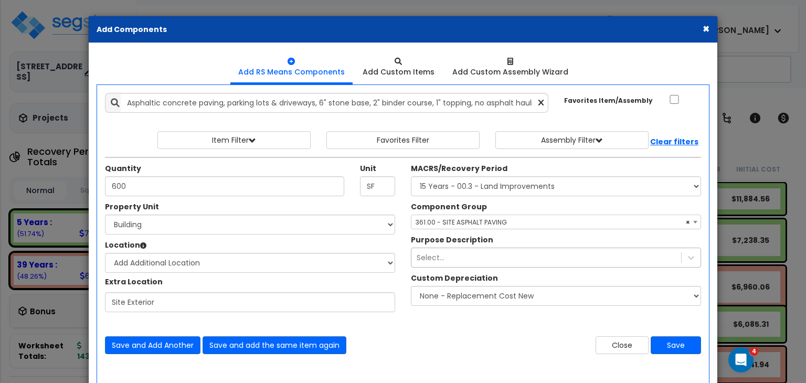
click at [467, 258] on div "Select..." at bounding box center [556, 258] width 290 height 20
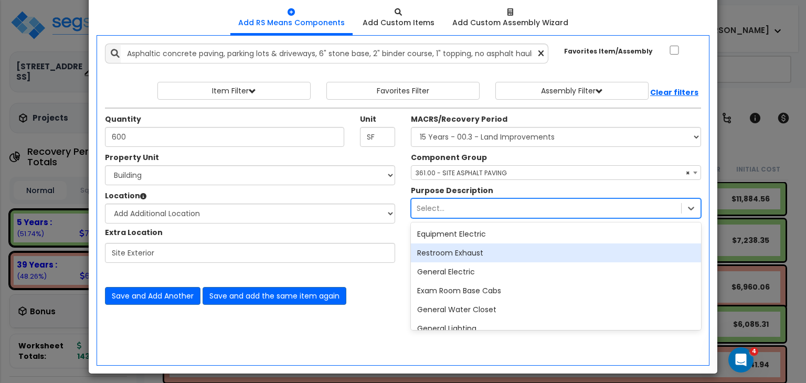
scroll to position [49, 0]
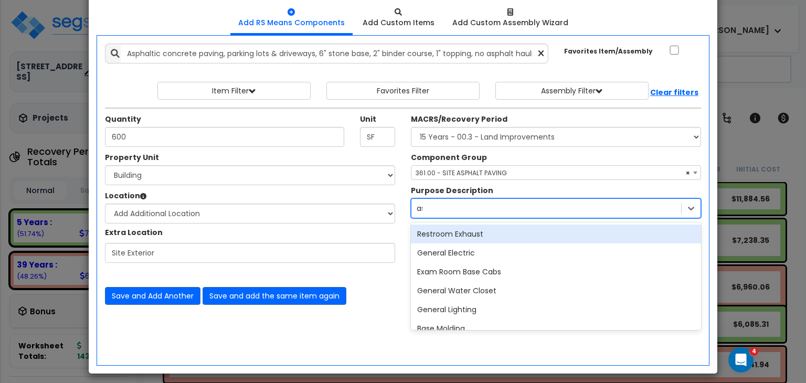
type input "asp"
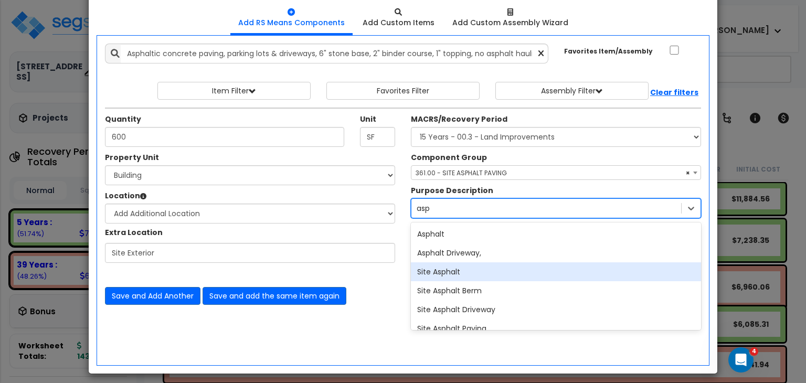
click at [462, 276] on div "Site Asphalt" at bounding box center [556, 271] width 290 height 19
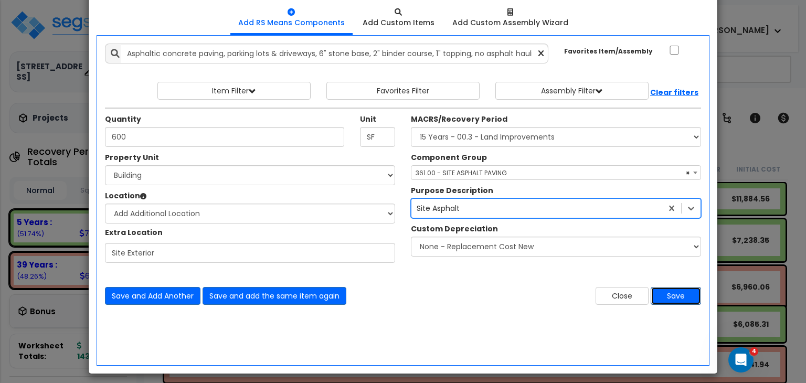
click at [684, 297] on button "Save" at bounding box center [676, 296] width 50 height 18
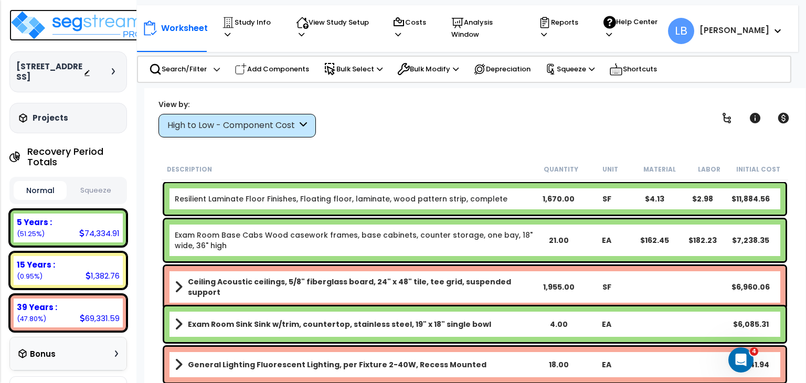
click at [108, 26] on img at bounding box center [77, 24] width 136 height 31
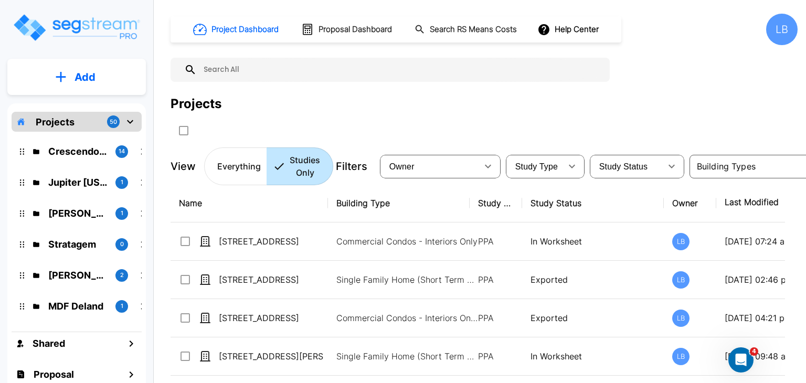
click at [333, 111] on div "Projects" at bounding box center [484, 103] width 627 height 19
click at [82, 76] on p "Add" at bounding box center [85, 77] width 21 height 16
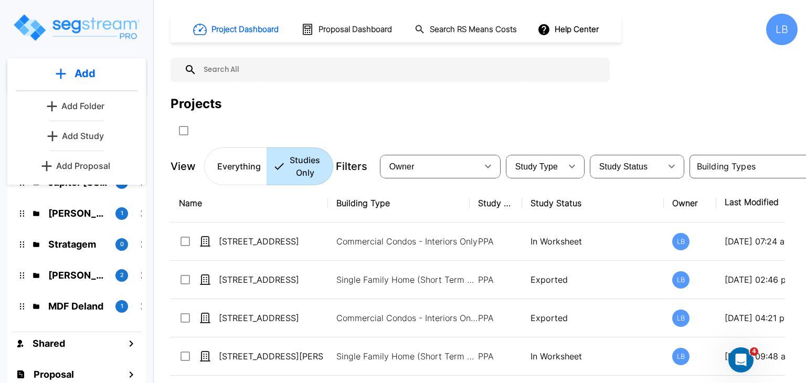
click at [91, 137] on p "Add Study" at bounding box center [83, 136] width 42 height 13
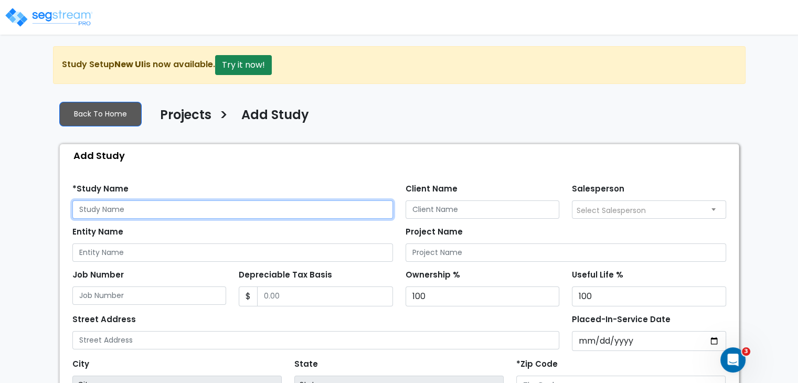
click at [134, 205] on input "text" at bounding box center [232, 209] width 321 height 18
type input "[STREET_ADDRESS]"
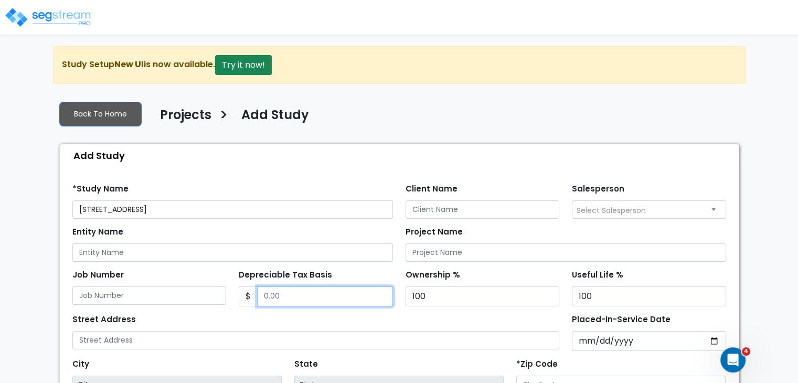
click at [311, 300] on input "Depreciable Tax Basis" at bounding box center [325, 297] width 136 height 20
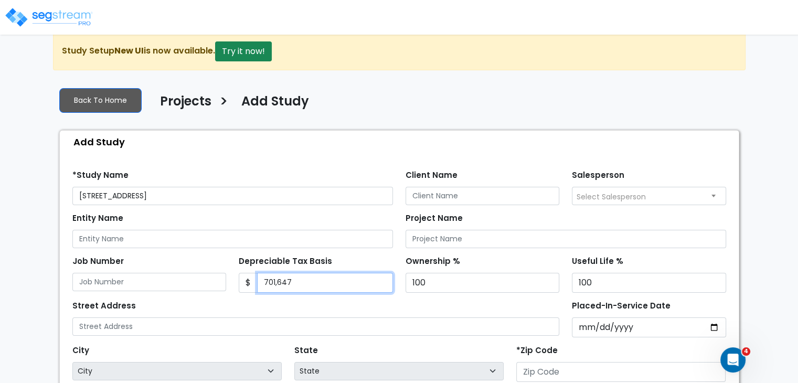
type input "701,647"
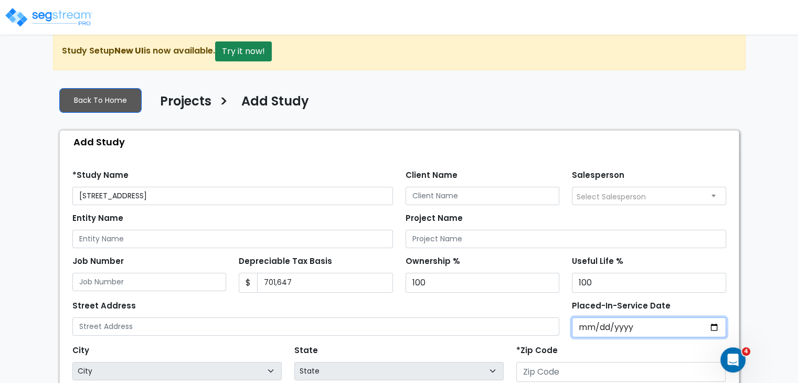
click at [586, 322] on input "Placed-In-Service Date" at bounding box center [649, 328] width 154 height 20
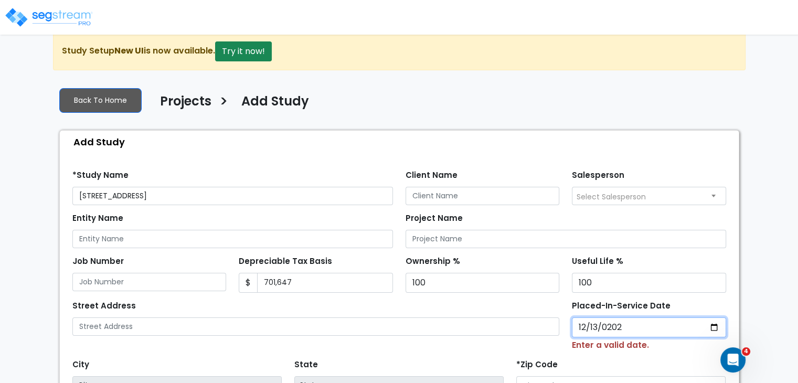
type input "[DATE]"
select select "2024"
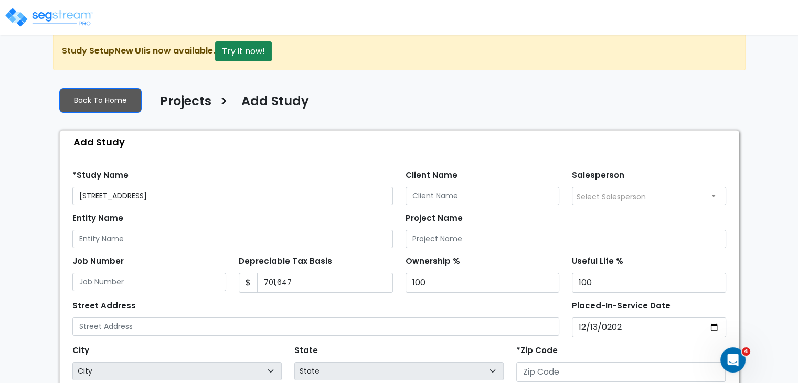
click at [513, 306] on div "Street Address" at bounding box center [316, 317] width 488 height 38
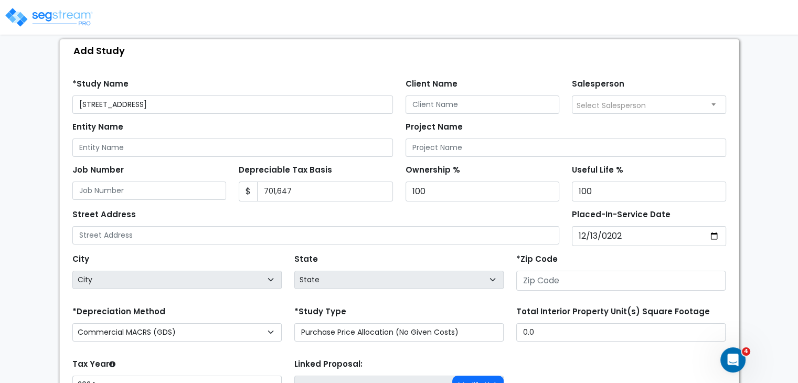
scroll to position [110, 0]
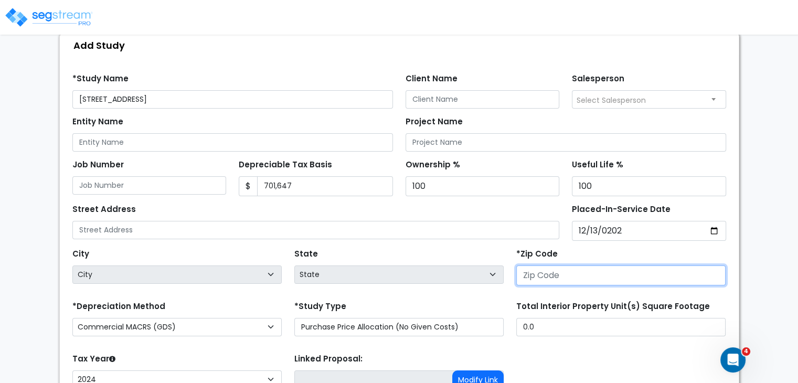
click at [538, 274] on input "number" at bounding box center [620, 276] width 209 height 20
type input "4"
select select "KY"
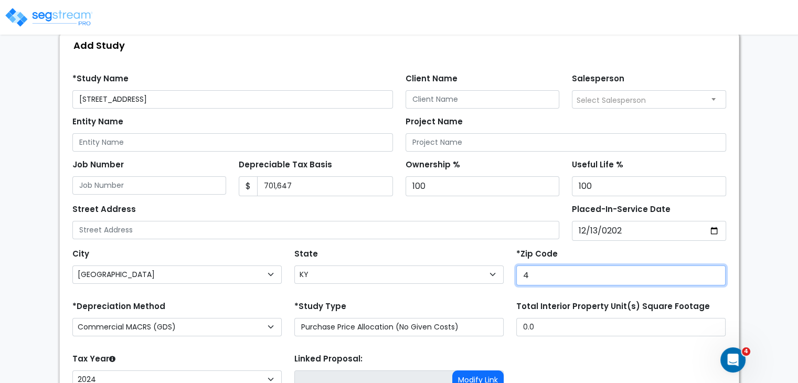
type input "43"
select select "OH"
type input "43017"
click at [493, 299] on div "*Study Type Purchase Price Allocation (No Given Costs) New Construction / Reno …" at bounding box center [398, 318] width 209 height 38
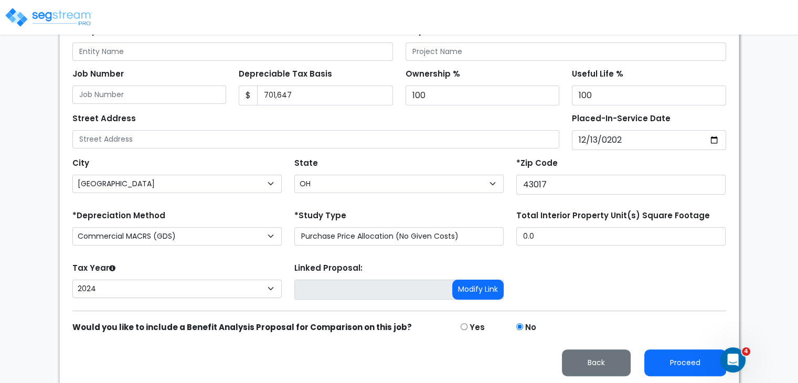
scroll to position [200, 0]
click at [663, 355] on button "Proceed" at bounding box center [685, 363] width 82 height 27
